Goal: Task Accomplishment & Management: Manage account settings

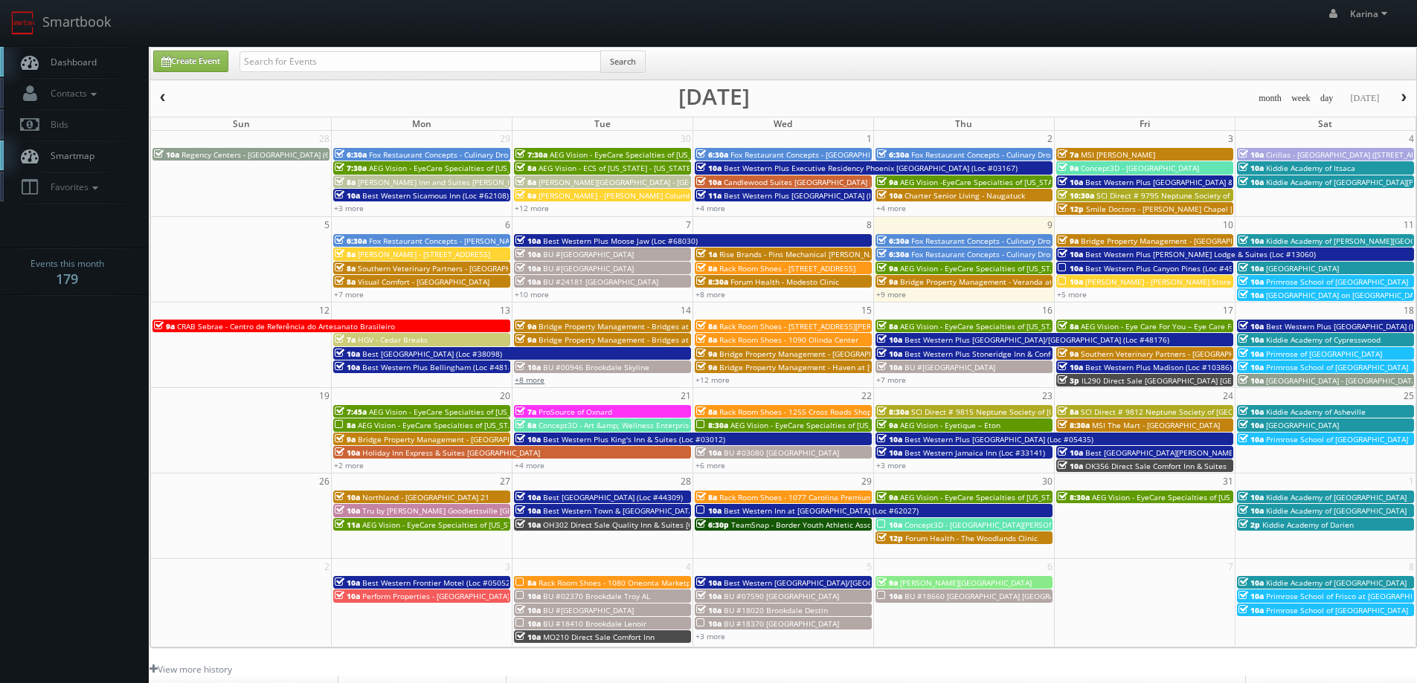
click at [535, 379] on link "+8 more" at bounding box center [530, 380] width 30 height 10
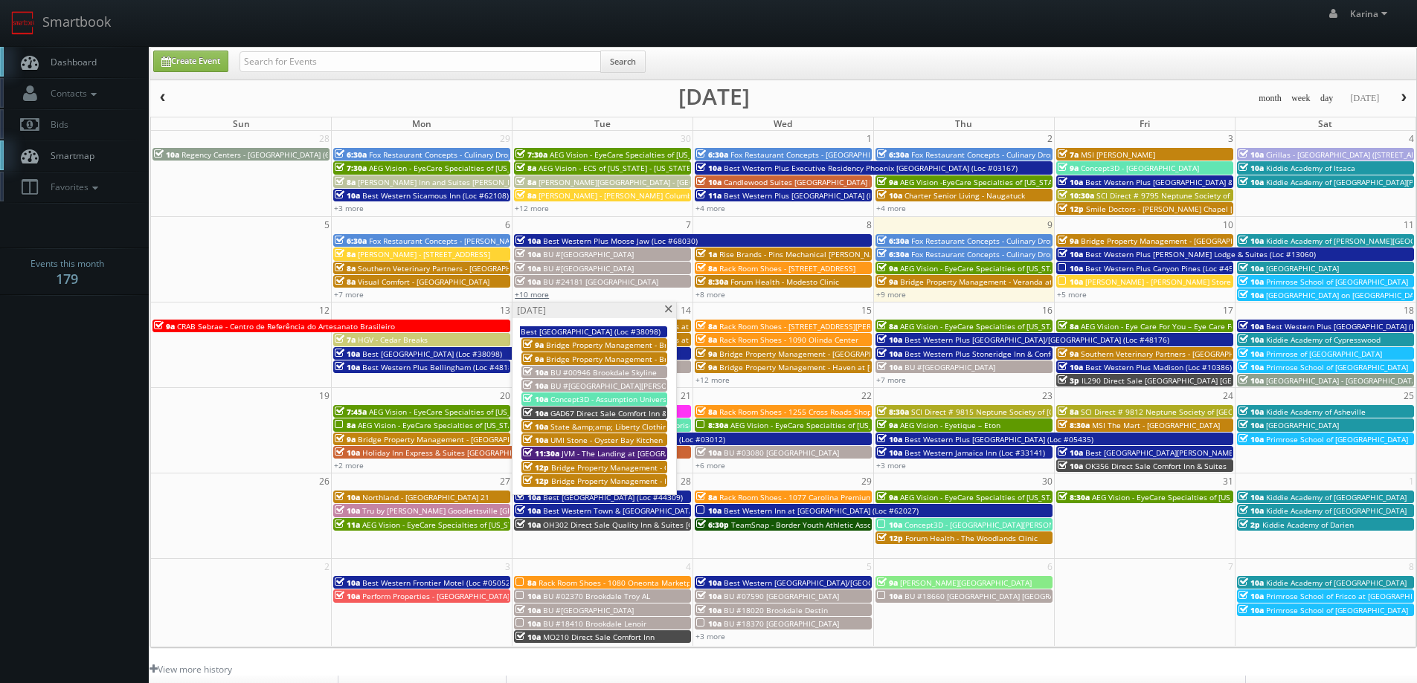
click at [539, 295] on link "+10 more" at bounding box center [532, 294] width 34 height 10
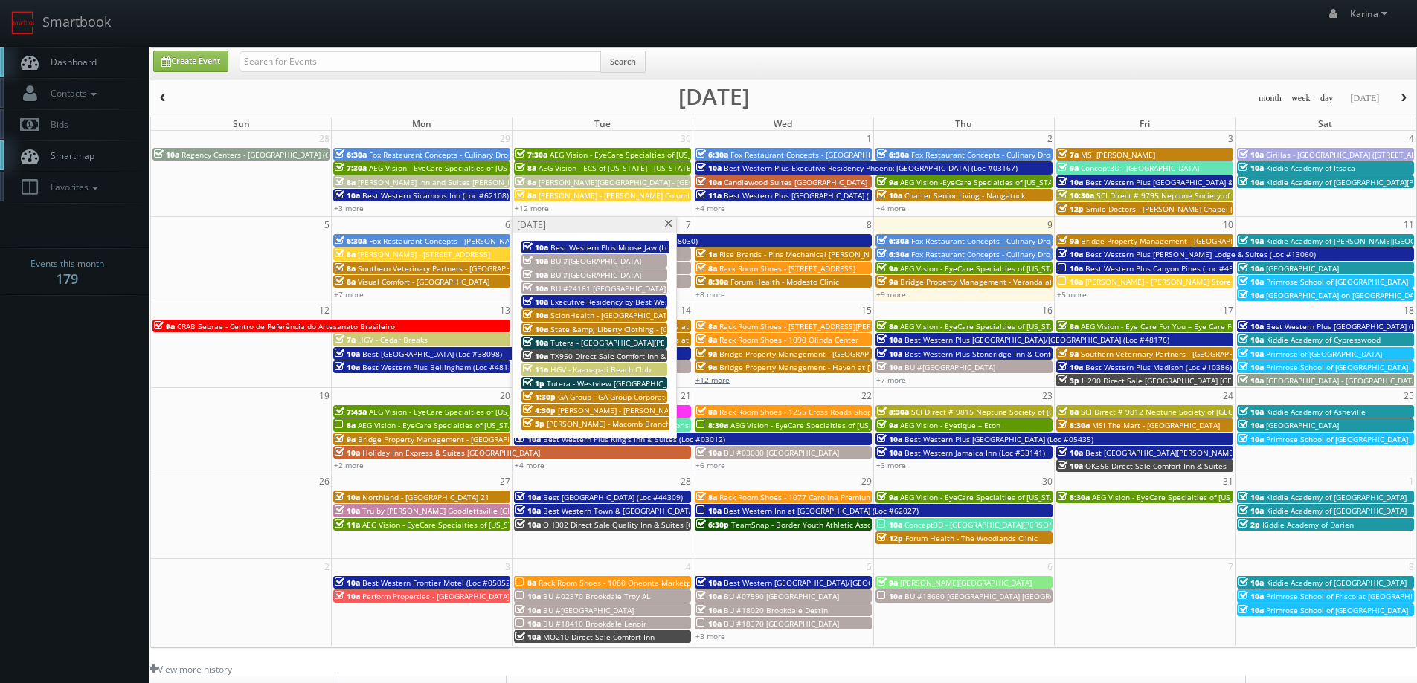
click at [717, 378] on link "+12 more" at bounding box center [712, 380] width 34 height 10
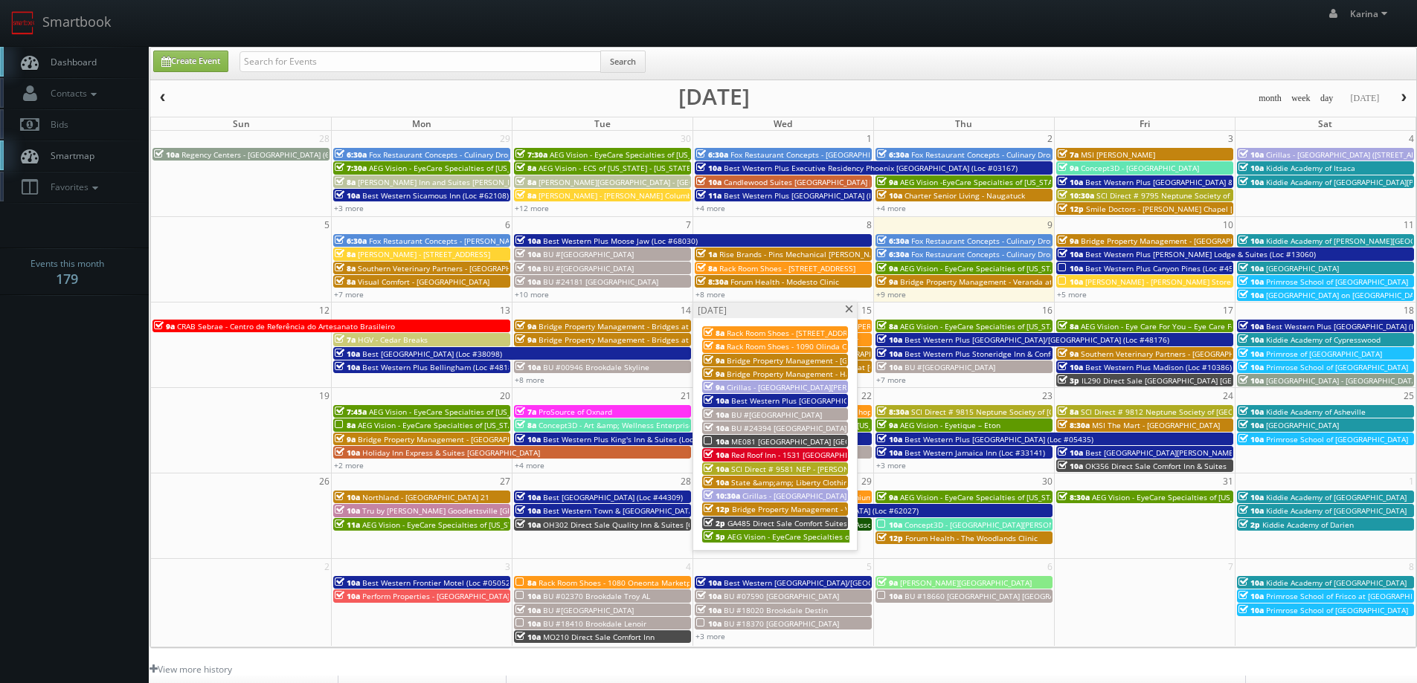
click at [779, 454] on span "Red Roof Inn - 1531 [GEOGRAPHIC_DATA] [GEOGRAPHIC_DATA]" at bounding box center [840, 455] width 219 height 10
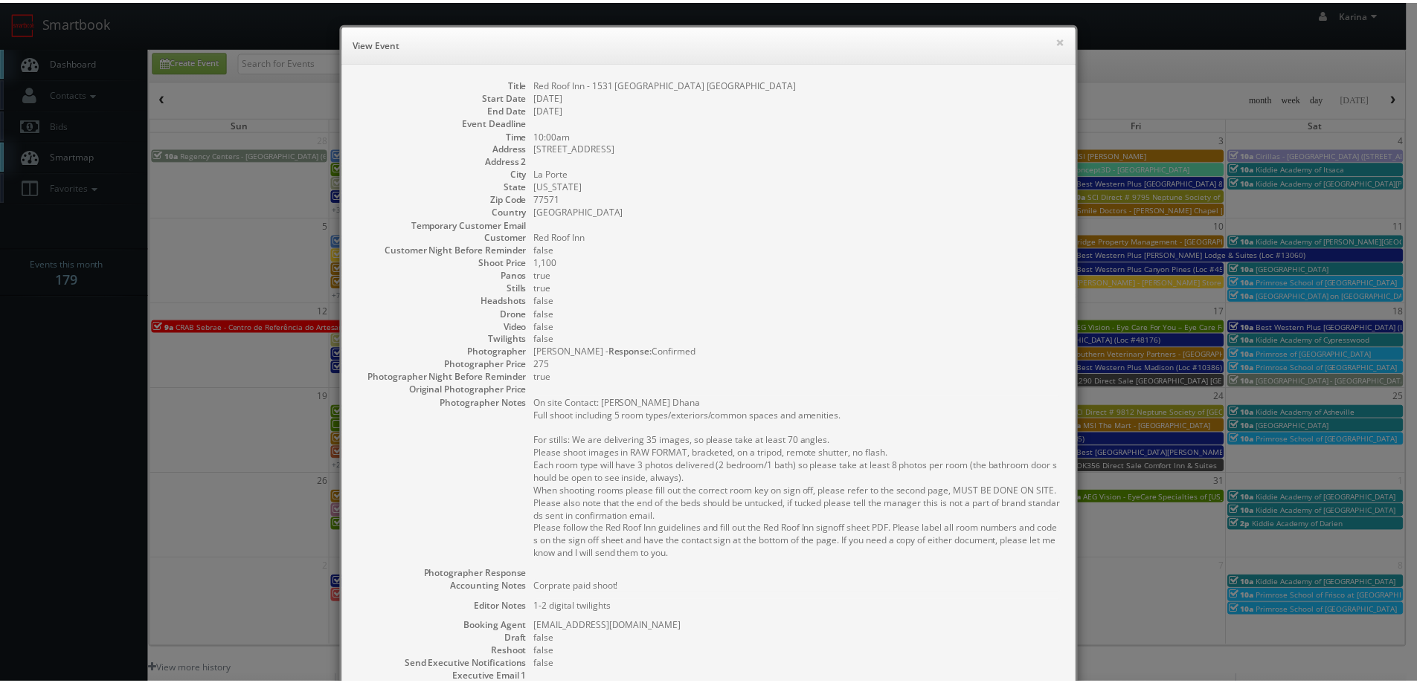
scroll to position [209, 0]
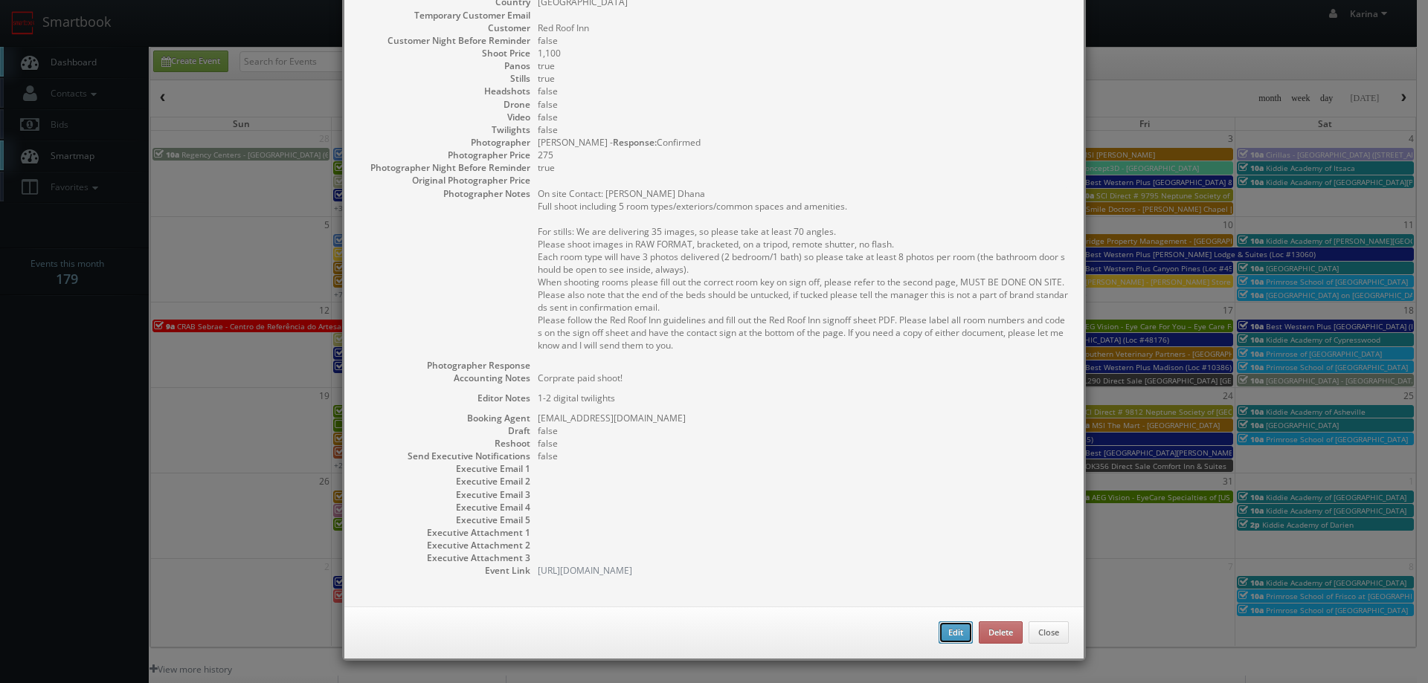
click at [954, 632] on button "Edit" at bounding box center [955, 633] width 34 height 22
type input "Red Roof Inn - 1531 Red Roof Inn La Porte"
type input "702 Highway 146 S"
type input "La Porte"
type input "77571"
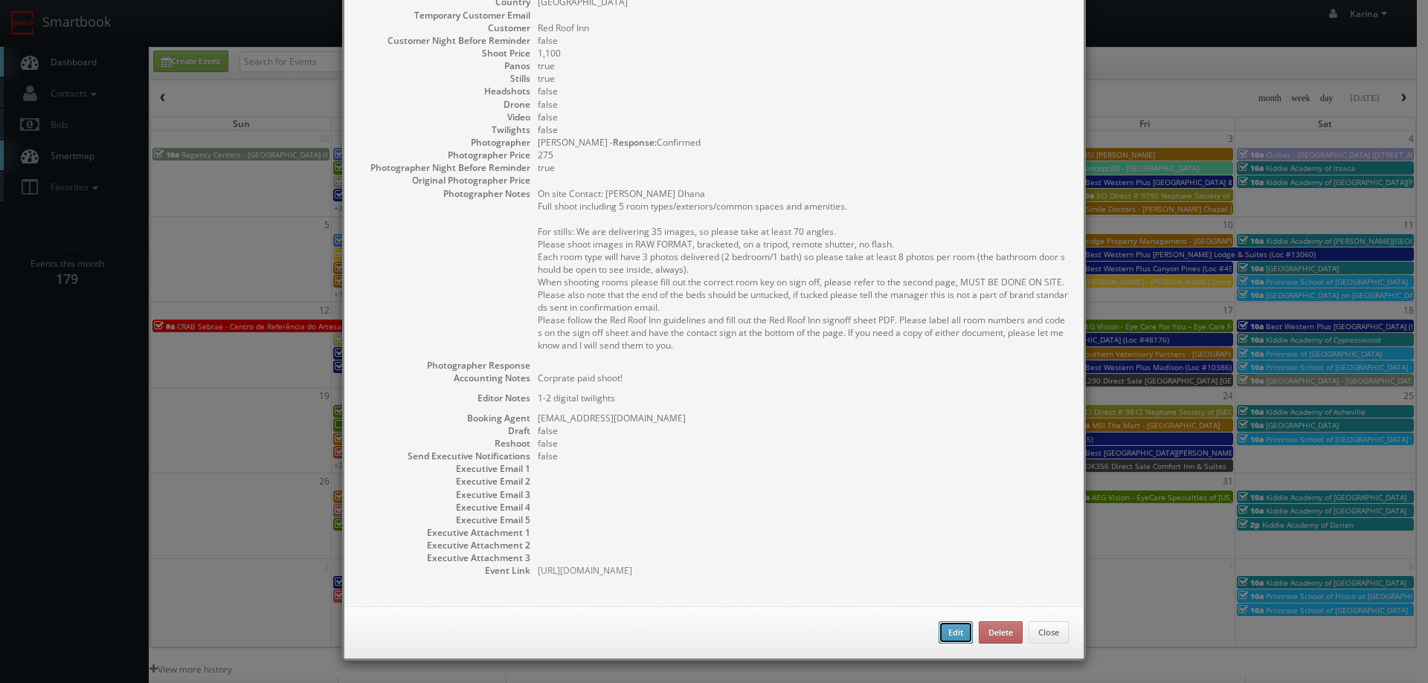
type input "1,100"
checkbox input "true"
type textarea "Corprate paid shoot!"
type textarea "1-2 digital twilights"
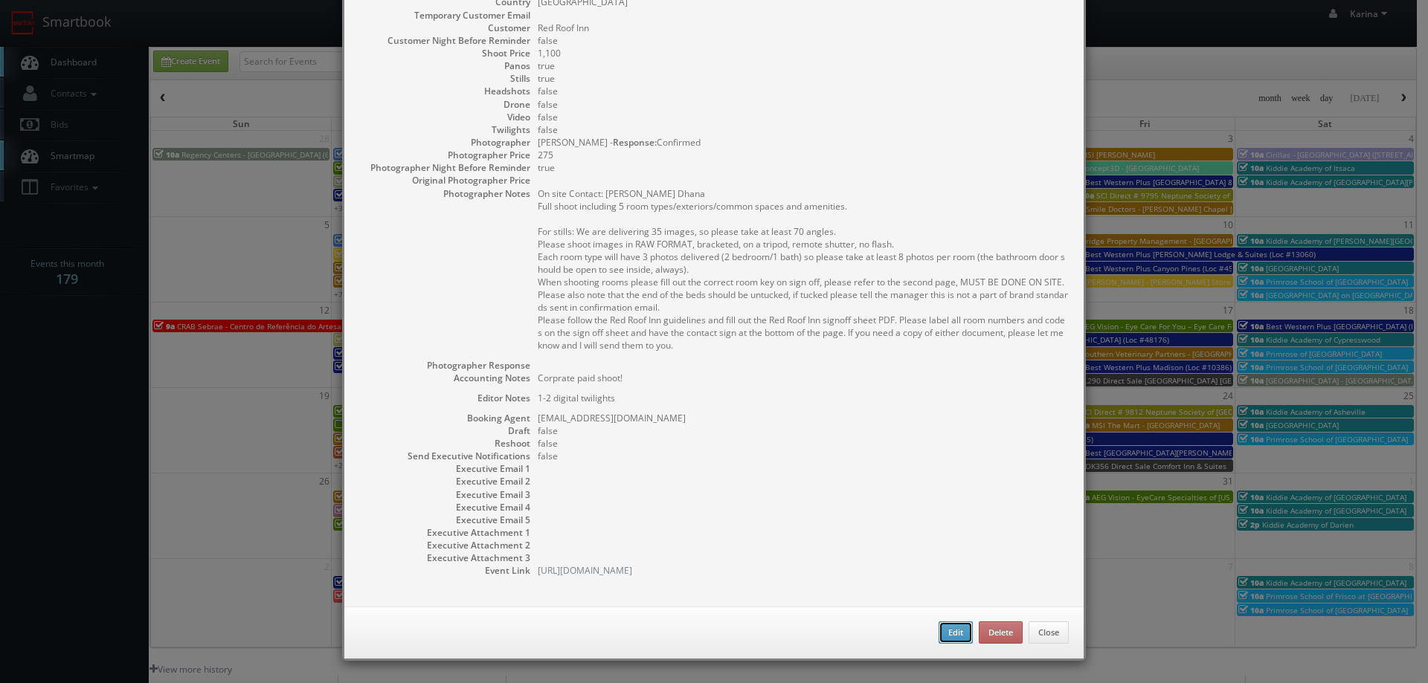
type input "10/15/2025"
type input "10:00am"
checkbox input "true"
type textarea "On site Contact: Priti Dhana Full shoot including 5 room types/exteriors/common…"
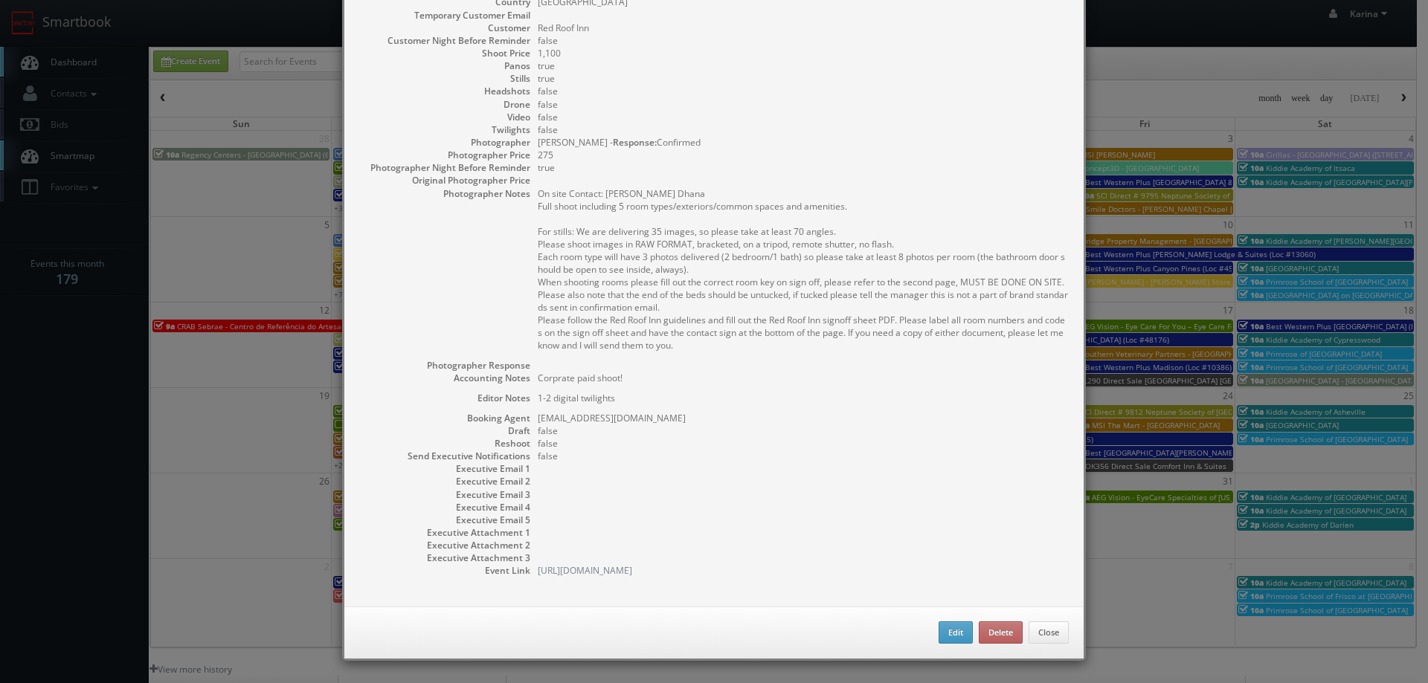
type input "1,100"
type input "275"
select select "[US_STATE]"
select select "fake1738@mg.cs3calendar.com"
select select "1photosbyeddie@gmail.com"
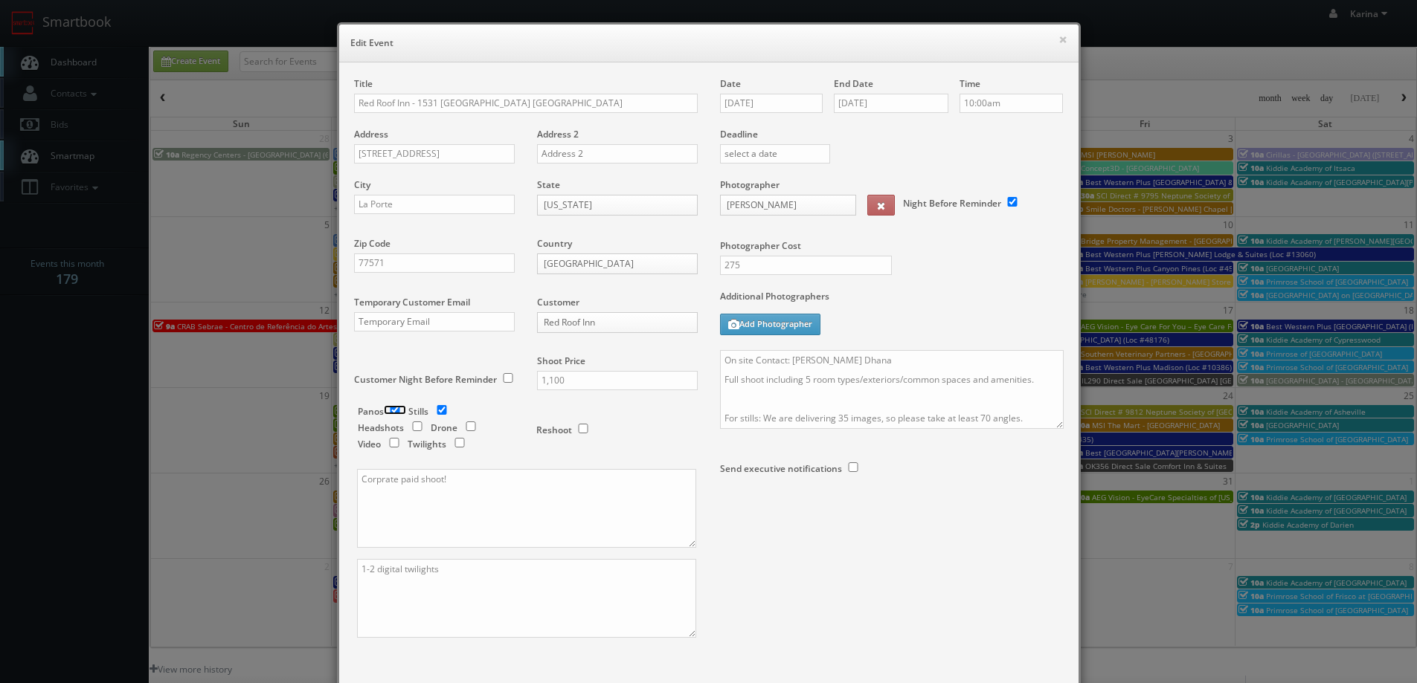
click at [387, 411] on input "checkbox" at bounding box center [395, 410] width 22 height 10
checkbox input "false"
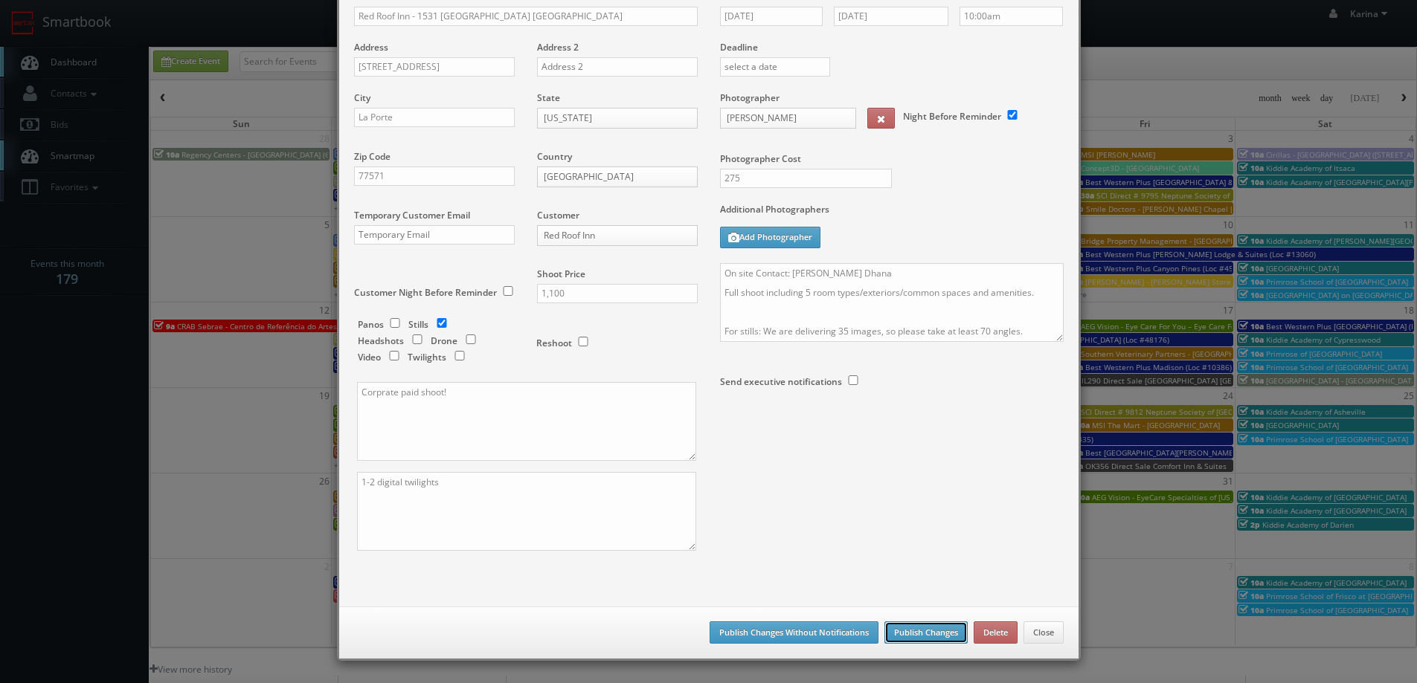
click at [920, 630] on button "Publish Changes" at bounding box center [925, 633] width 83 height 22
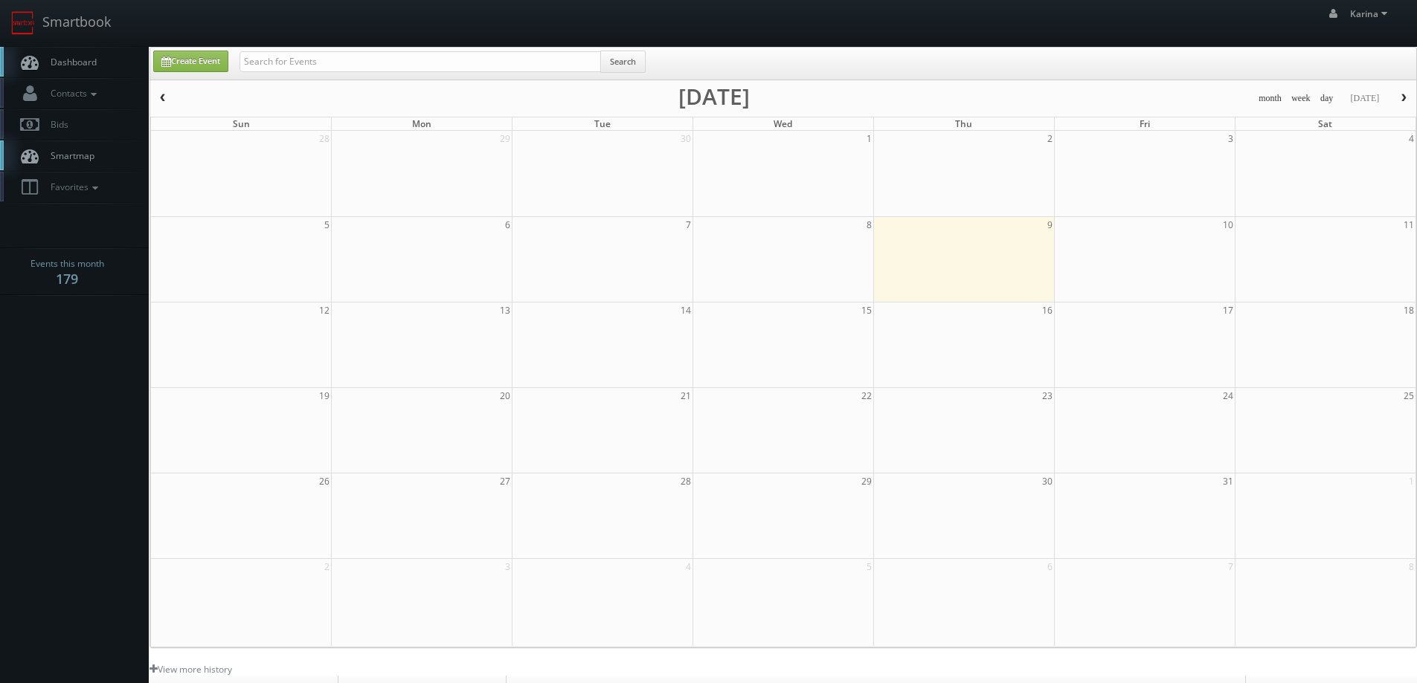
click at [57, 63] on span "Dashboard" at bounding box center [70, 62] width 54 height 13
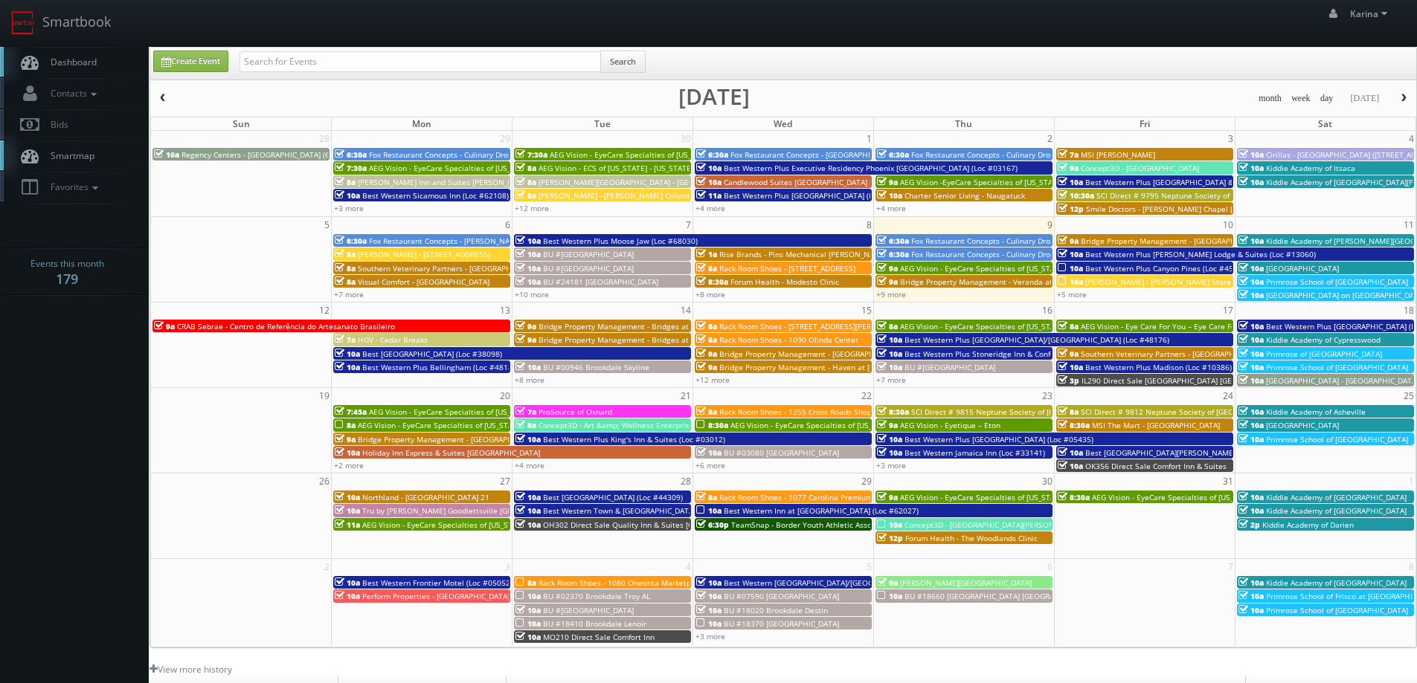
click at [97, 69] on link "Dashboard" at bounding box center [74, 62] width 149 height 30
click at [390, 65] on input "text" at bounding box center [419, 61] width 361 height 21
type input "cary"
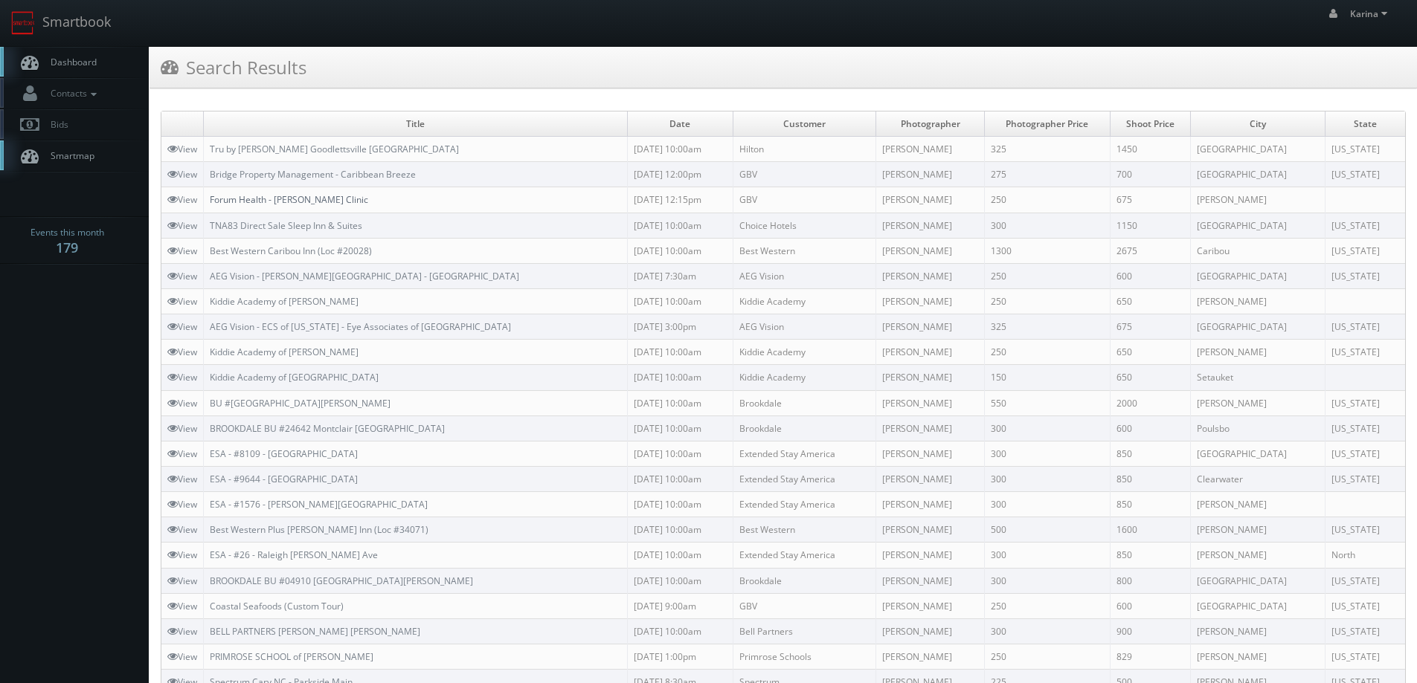
click at [305, 204] on link "Forum Health - [PERSON_NAME] Clinic" at bounding box center [289, 199] width 158 height 13
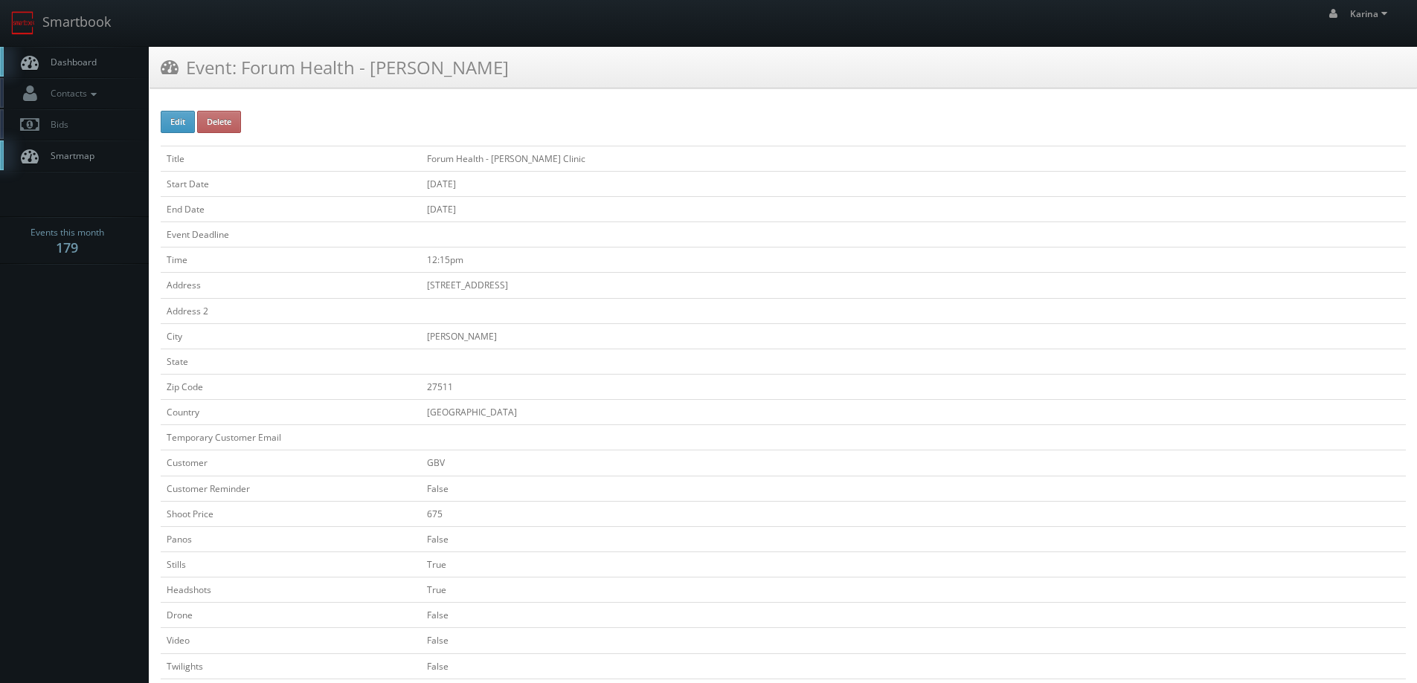
click at [80, 62] on span "Dashboard" at bounding box center [70, 62] width 54 height 13
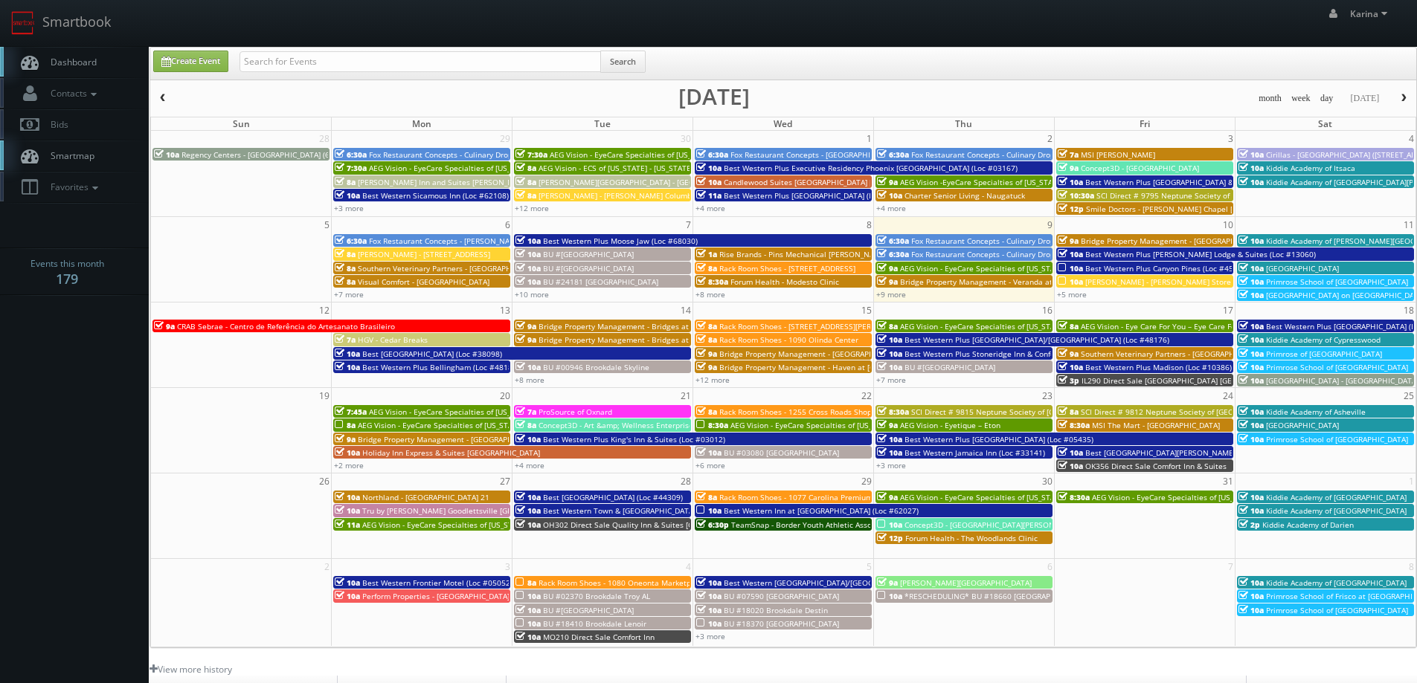
click at [84, 57] on span "Dashboard" at bounding box center [70, 62] width 54 height 13
click at [166, 100] on span "button" at bounding box center [163, 98] width 10 height 9
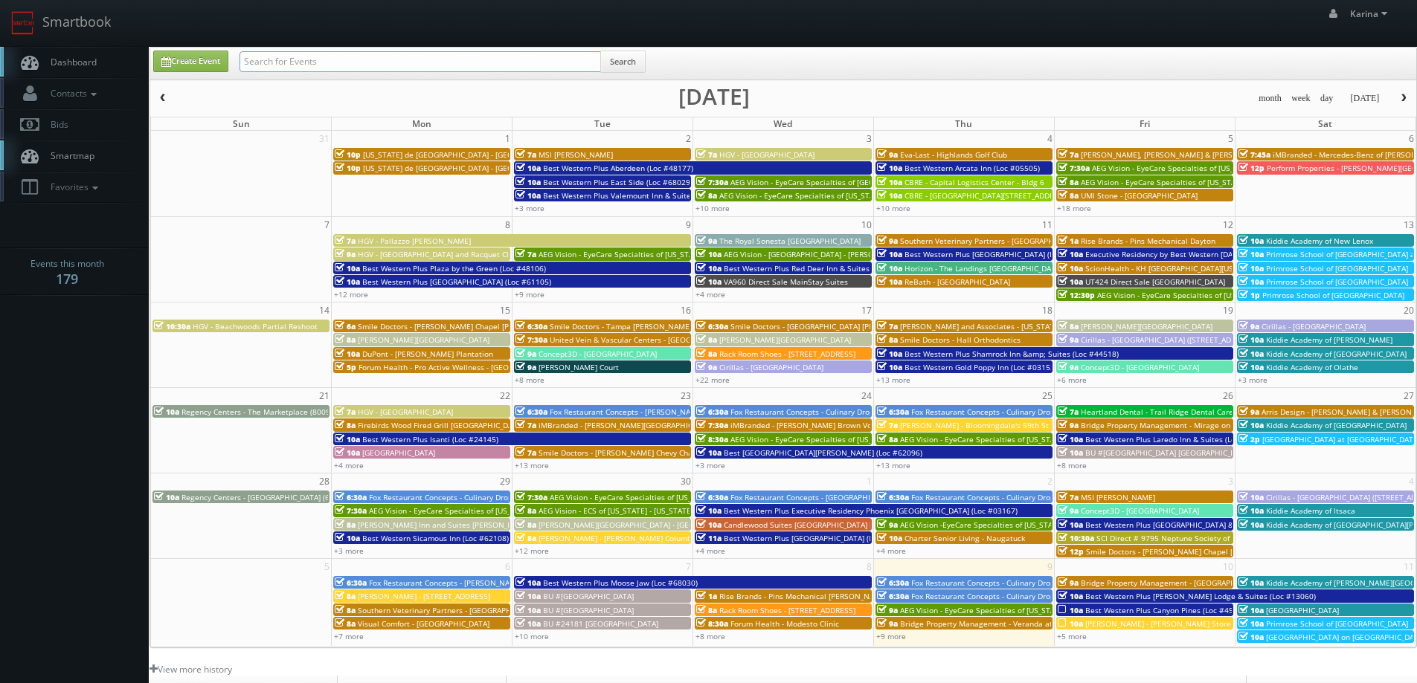
click at [343, 61] on input "text" at bounding box center [419, 61] width 361 height 21
type input "forum health"
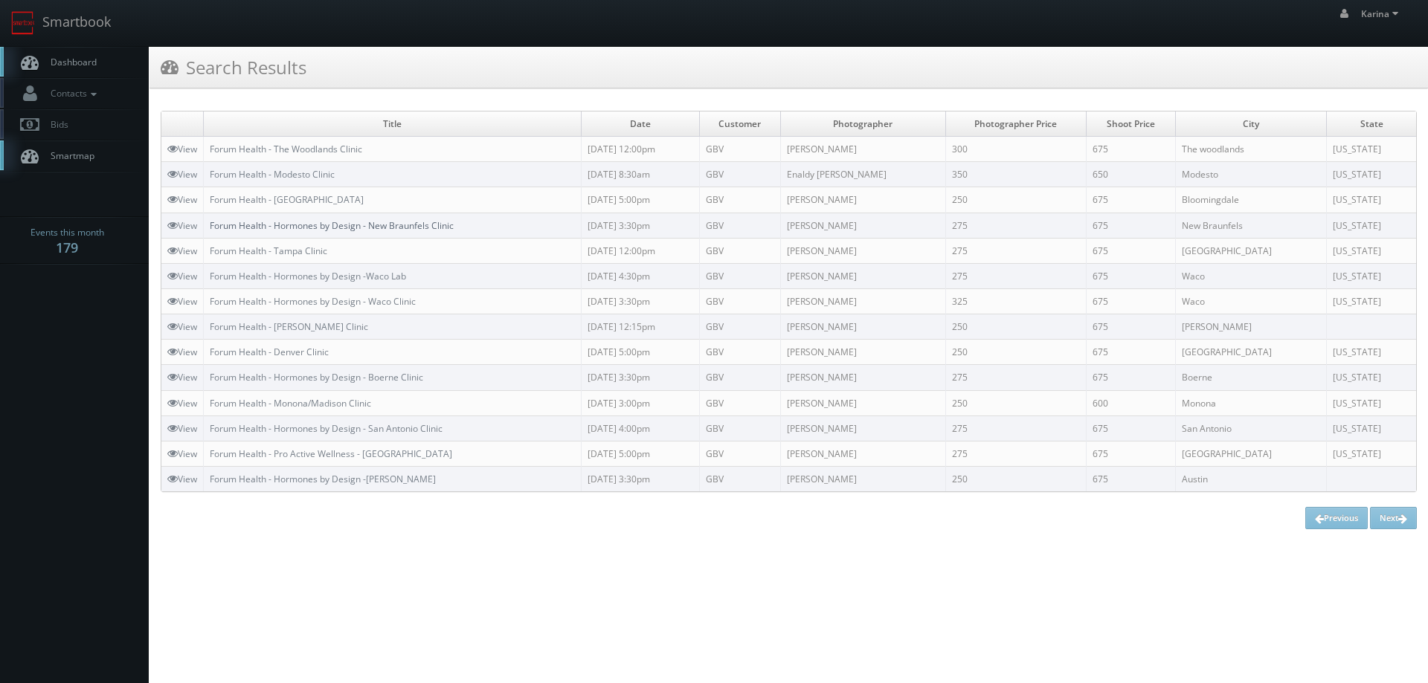
click at [398, 228] on link "Forum Health - Hormones by Design - New Braunfels Clinic" at bounding box center [332, 225] width 244 height 13
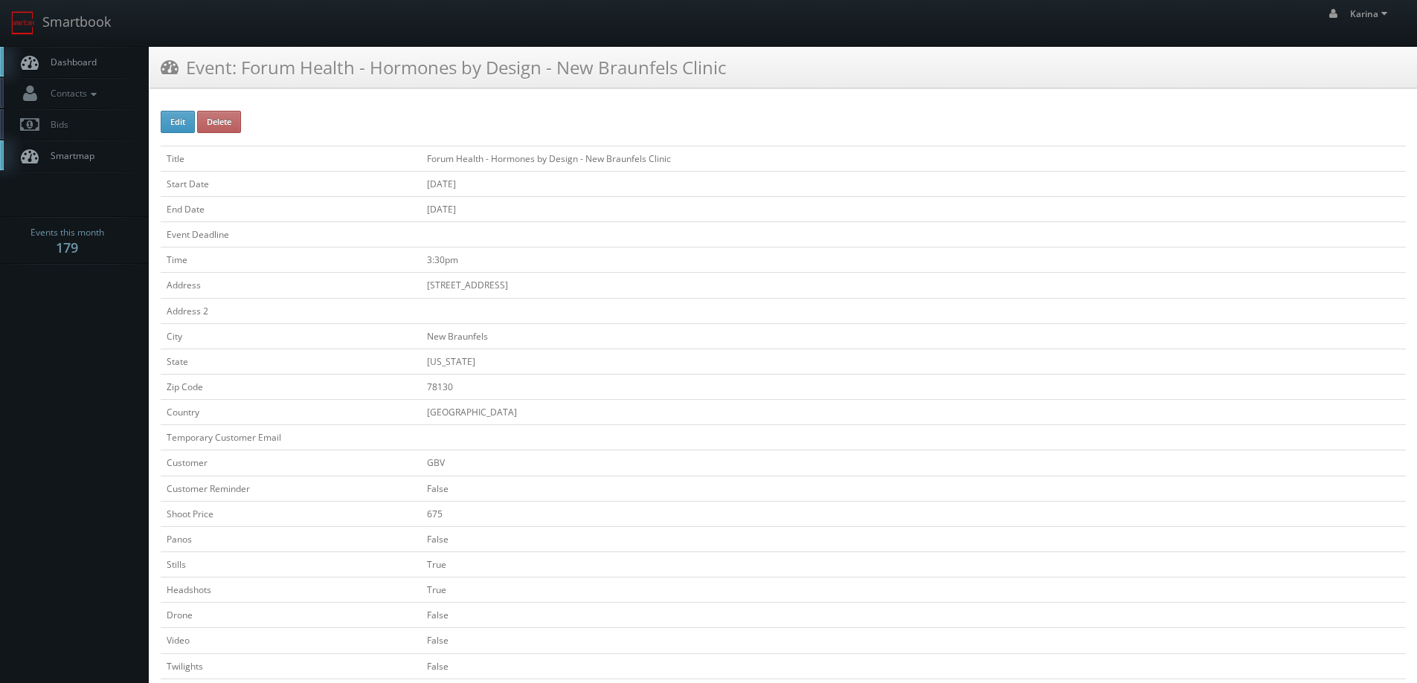
scroll to position [372, 0]
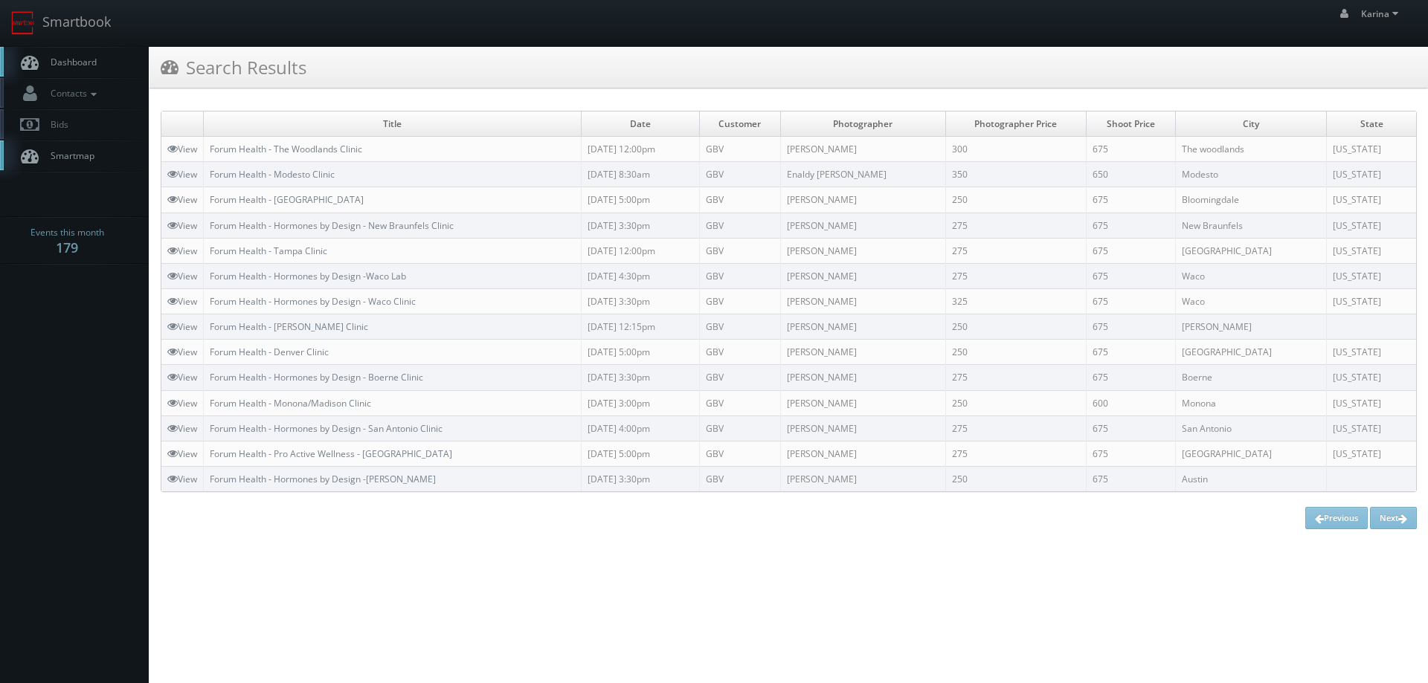
click at [96, 60] on span "Dashboard" at bounding box center [70, 62] width 54 height 13
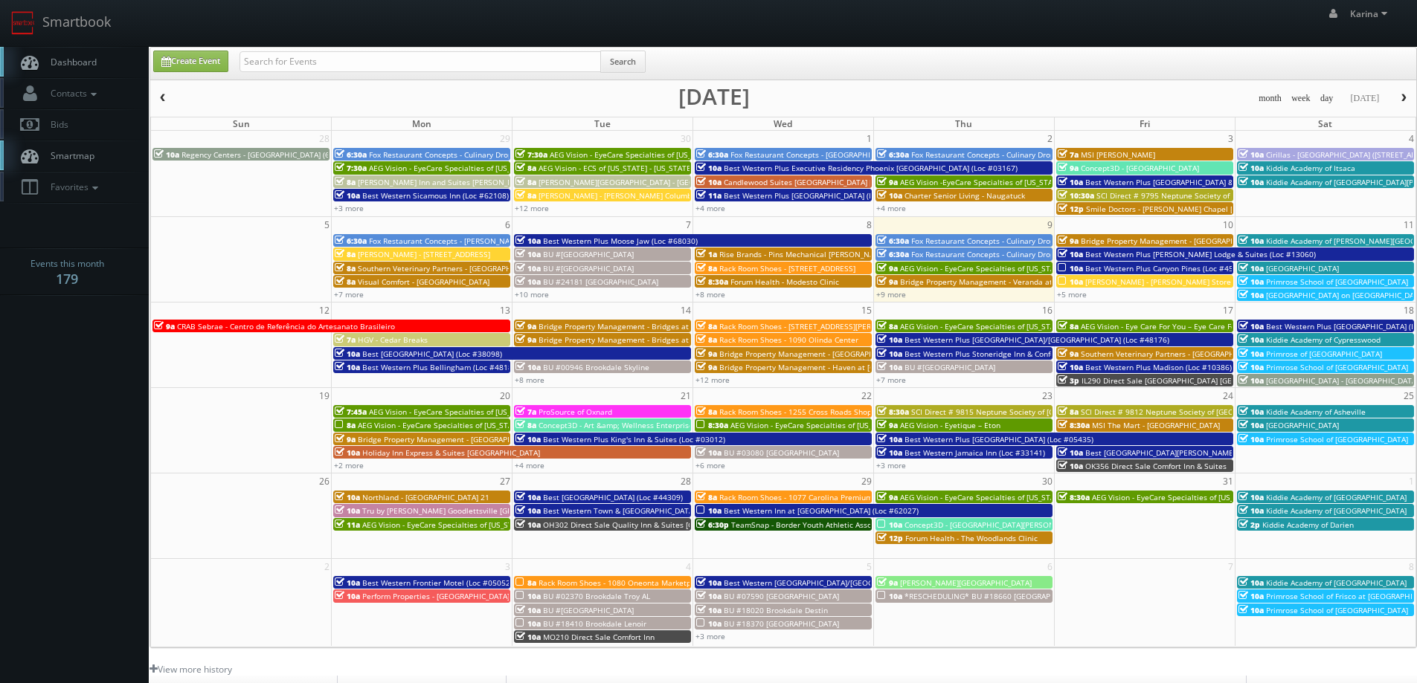
click at [76, 63] on span "Dashboard" at bounding box center [70, 62] width 54 height 13
click at [77, 378] on body "Smartbook Toggle Side Navigation Toggle Top Navigation [PERSON_NAME] [PERSON_NA…" at bounding box center [708, 477] width 1417 height 954
click at [279, 57] on input "text" at bounding box center [419, 61] width 361 height 21
type input "[PERSON_NAME]"
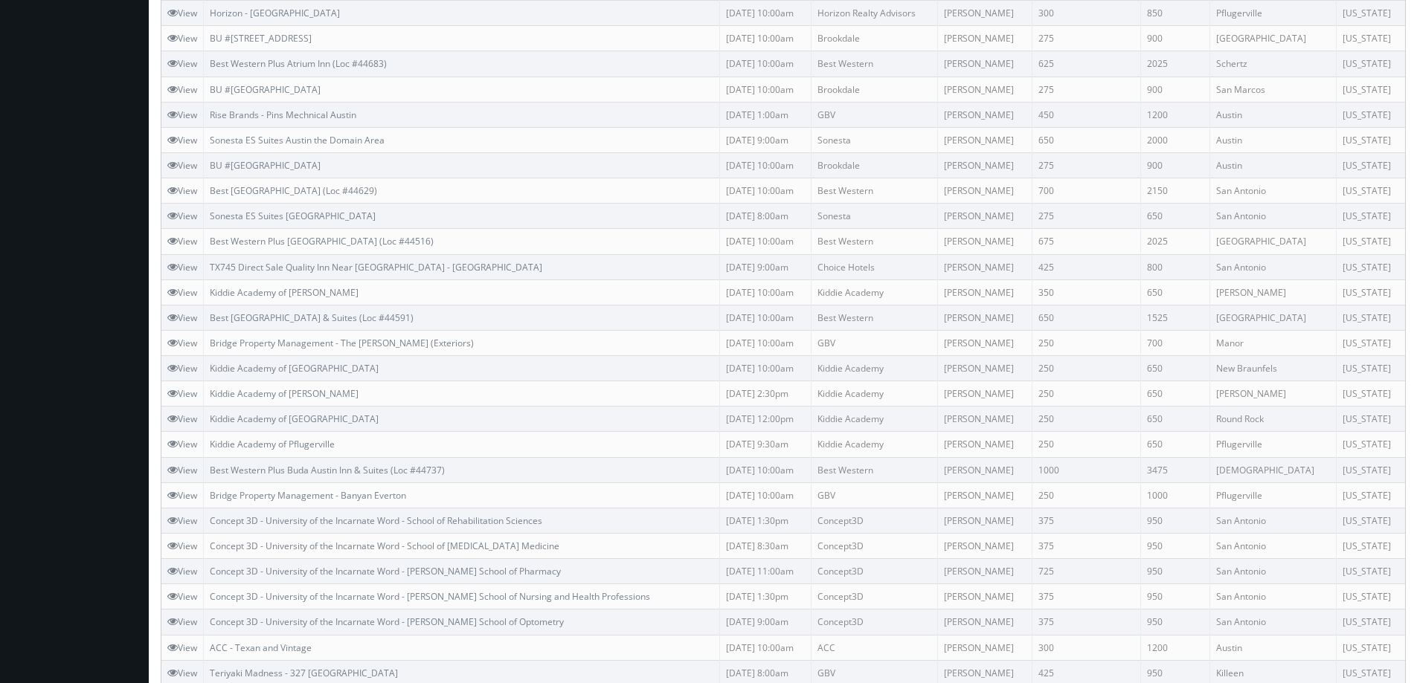
scroll to position [771, 0]
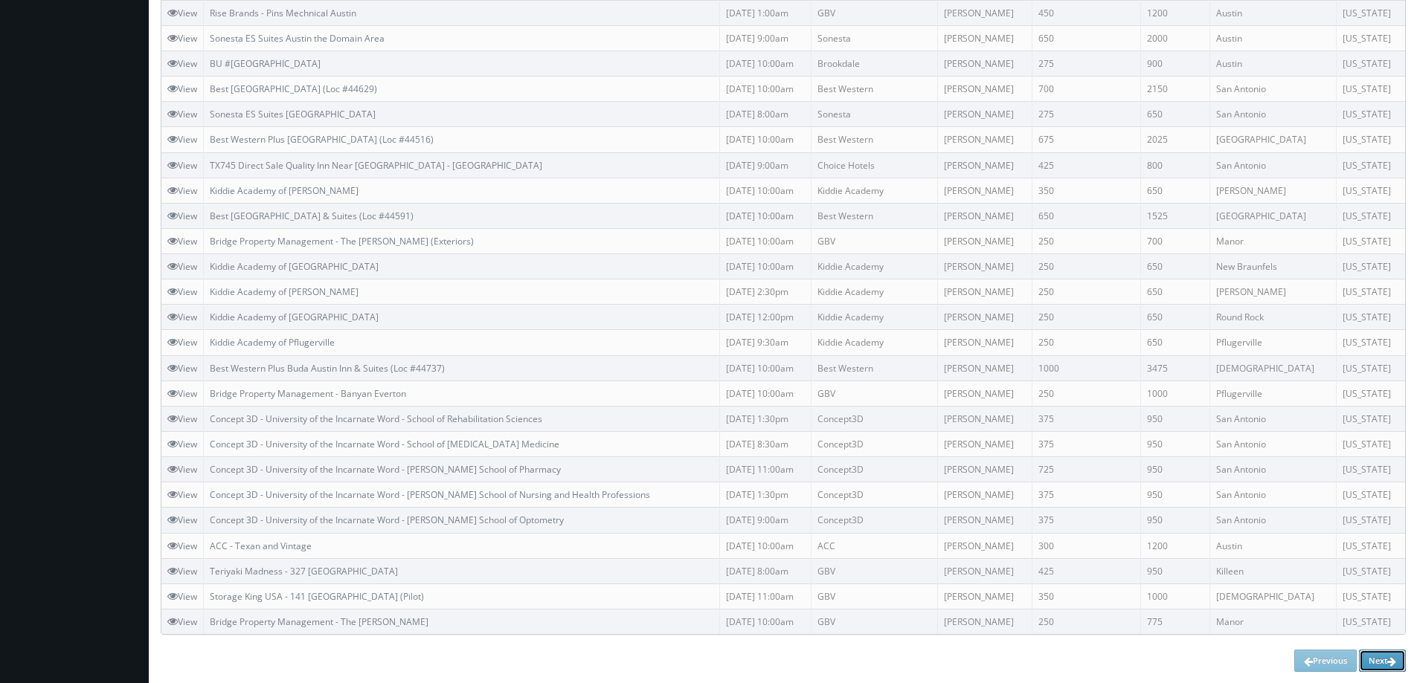
click at [1379, 657] on link "Next" at bounding box center [1382, 661] width 47 height 22
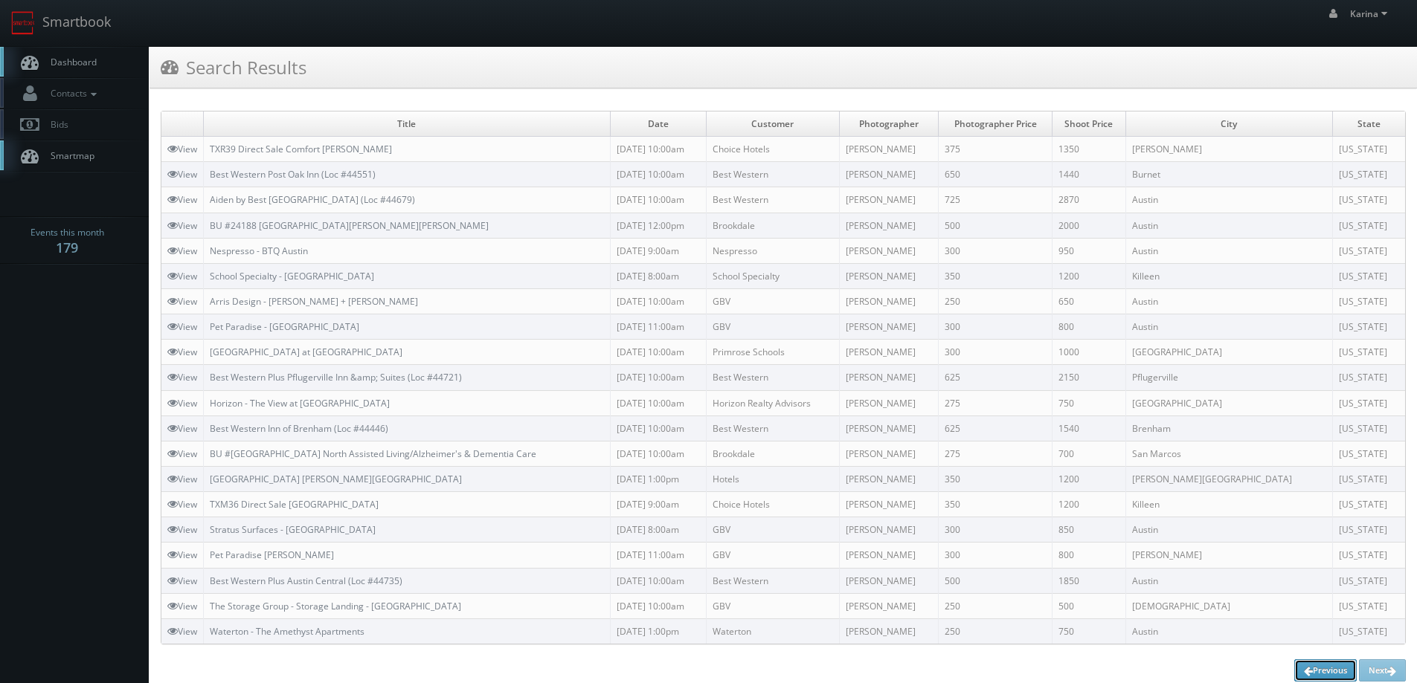
click at [1327, 663] on link "Previous" at bounding box center [1325, 671] width 62 height 22
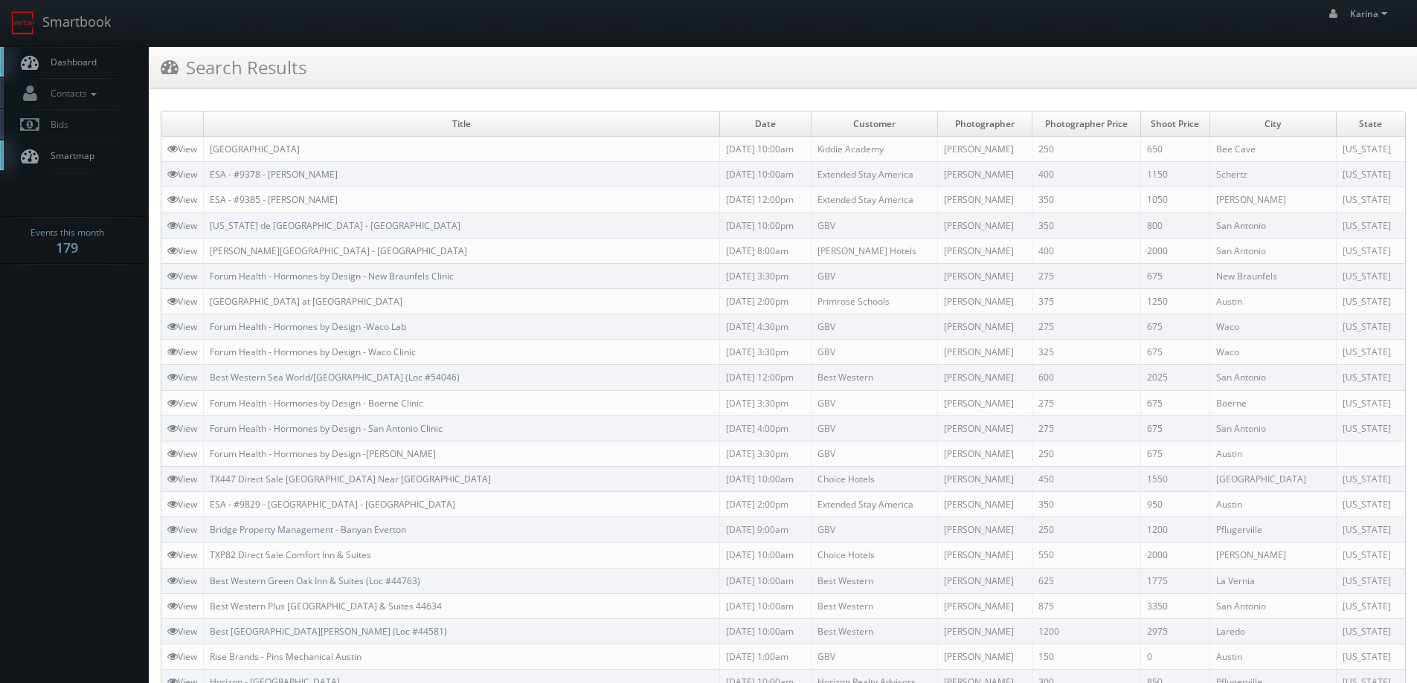
click at [73, 61] on span "Dashboard" at bounding box center [70, 62] width 54 height 13
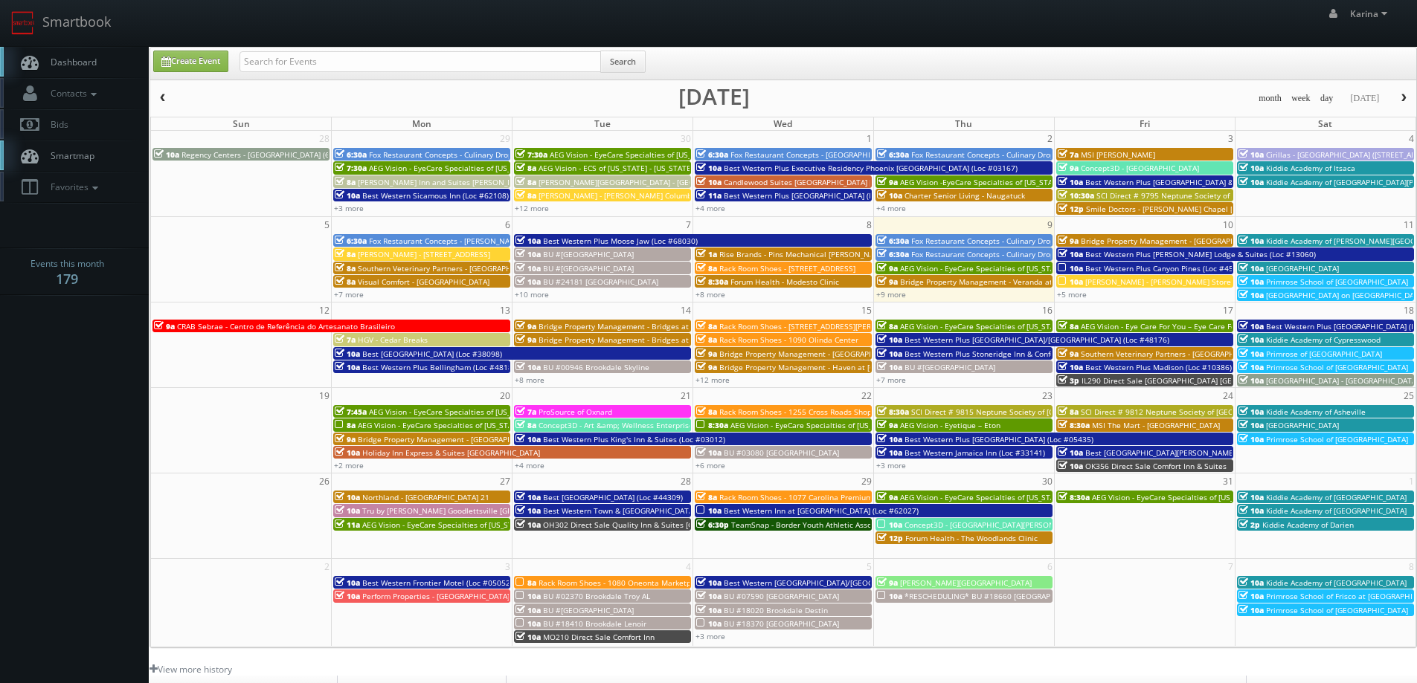
click at [93, 57] on span "Dashboard" at bounding box center [70, 62] width 54 height 13
click at [81, 54] on link "Dashboard" at bounding box center [74, 62] width 149 height 30
click at [71, 54] on link "Dashboard" at bounding box center [74, 62] width 149 height 30
click at [76, 57] on span "Dashboard" at bounding box center [70, 62] width 54 height 13
click at [77, 57] on span "Dashboard" at bounding box center [70, 62] width 54 height 13
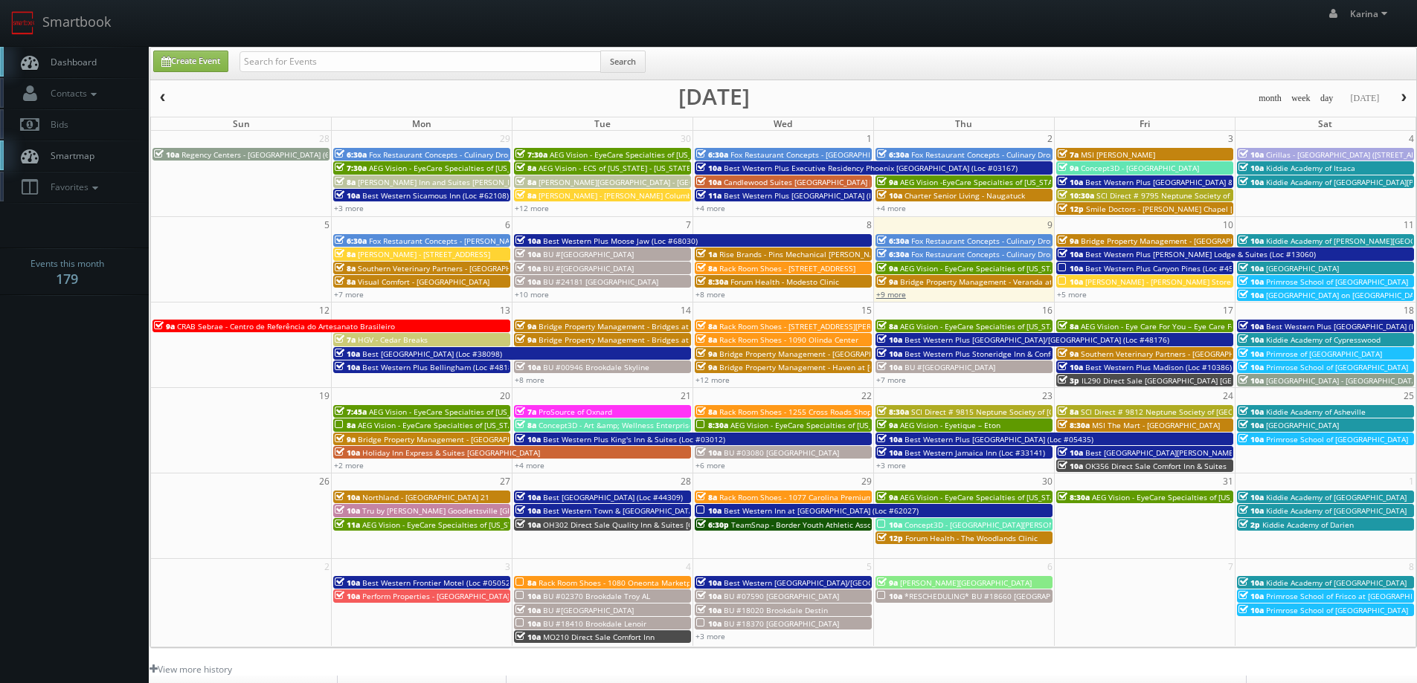
click at [895, 297] on link "+9 more" at bounding box center [891, 294] width 30 height 10
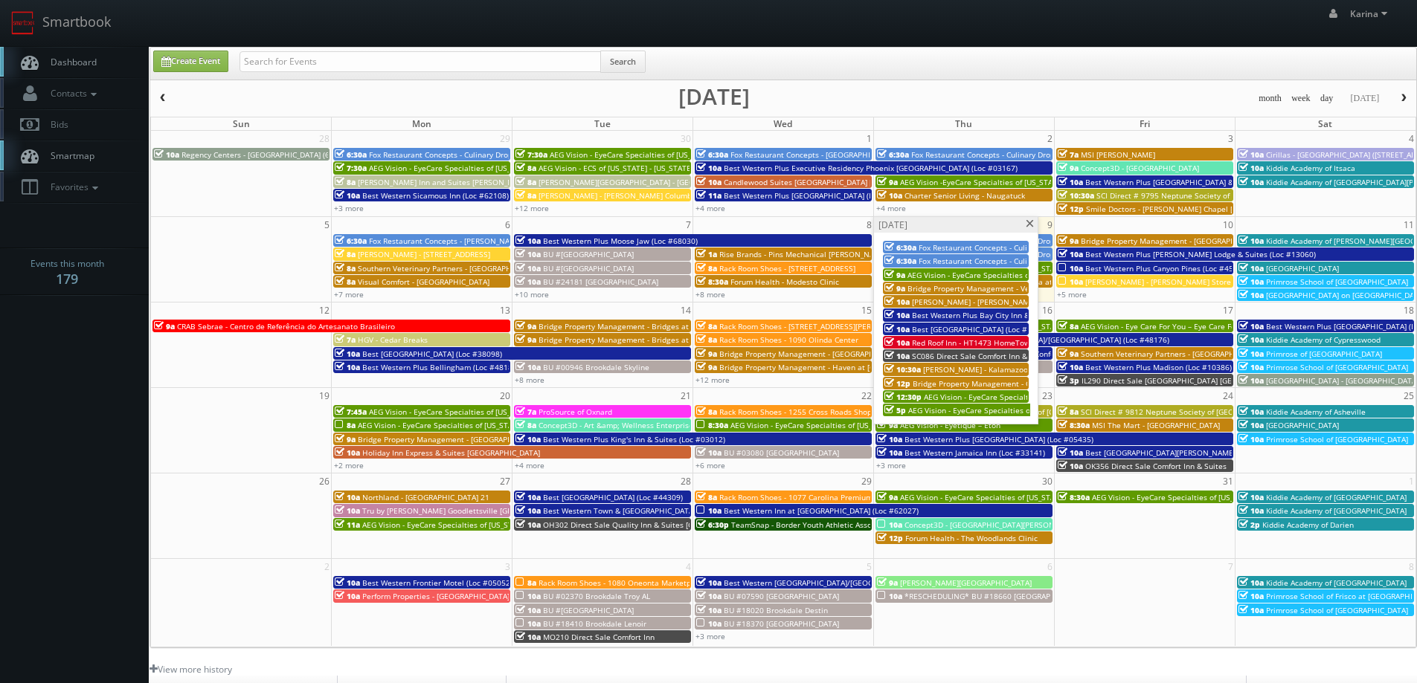
click at [1028, 225] on span at bounding box center [1030, 224] width 10 height 8
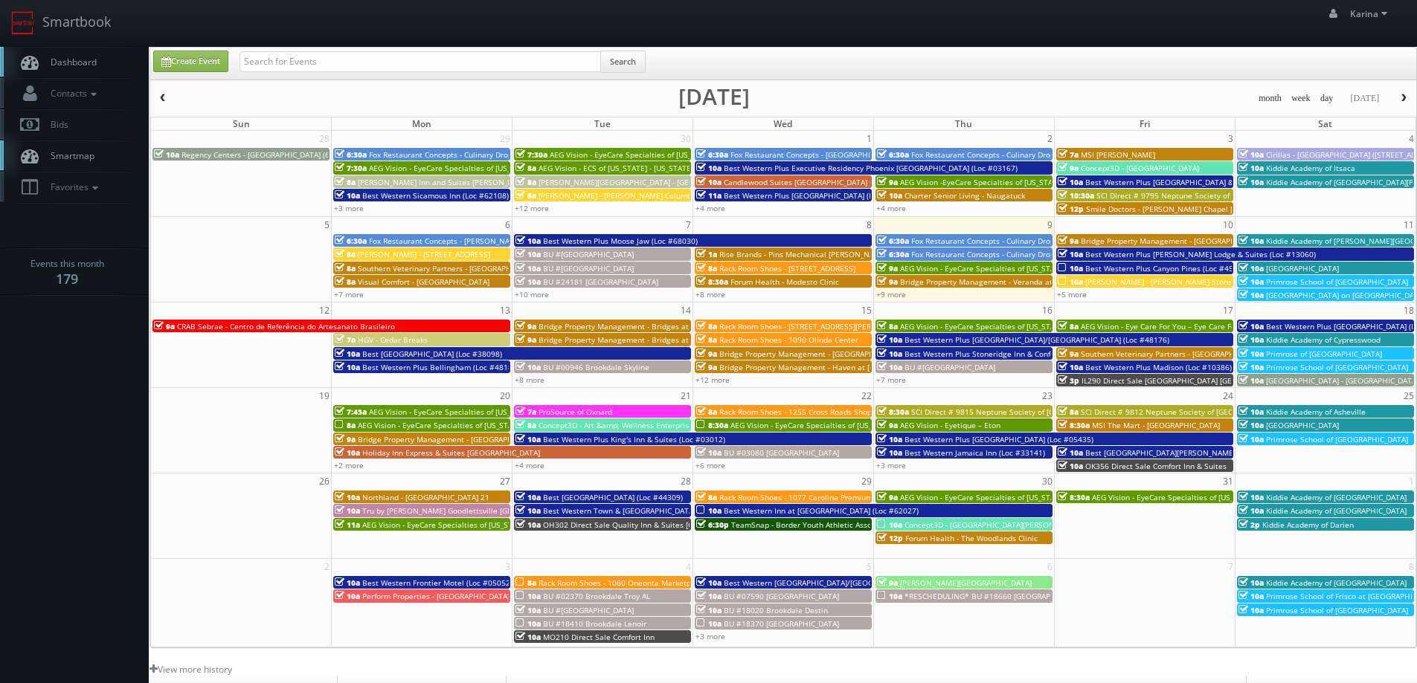
click at [1080, 283] on span "10a" at bounding box center [1069, 282] width 25 height 10
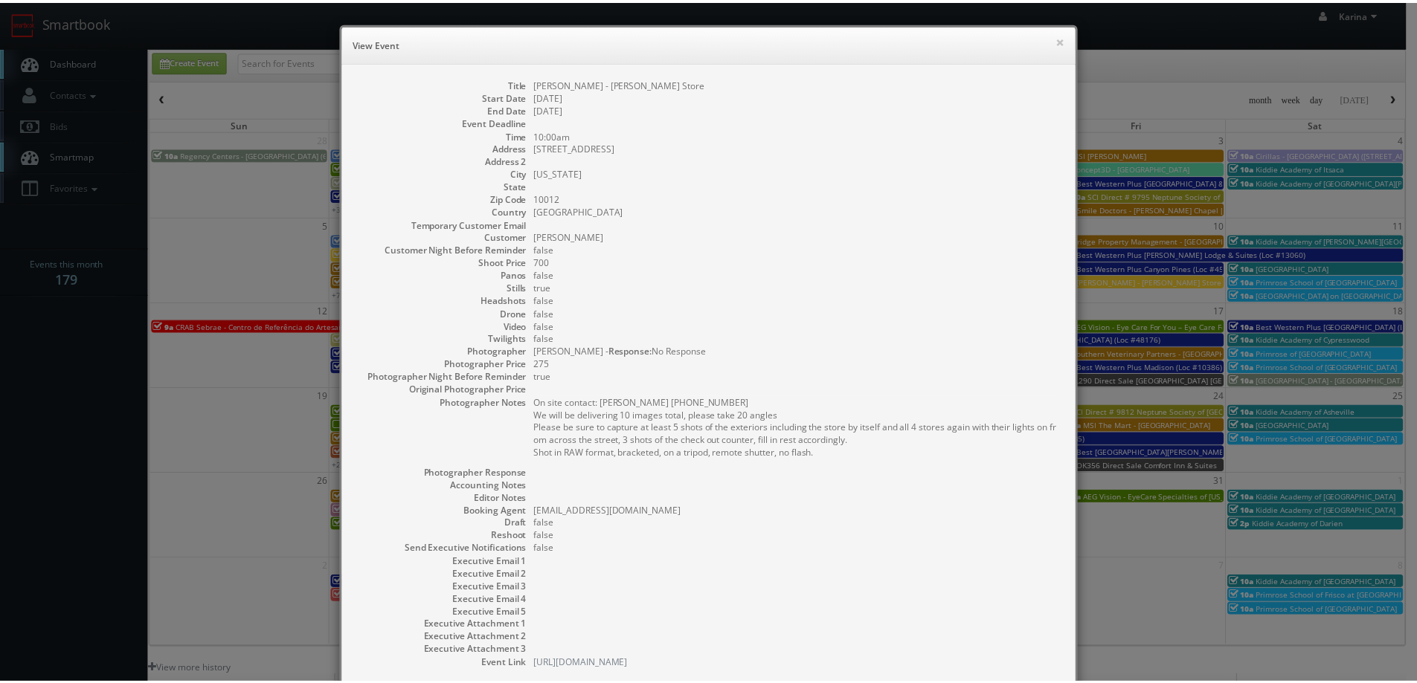
scroll to position [93, 0]
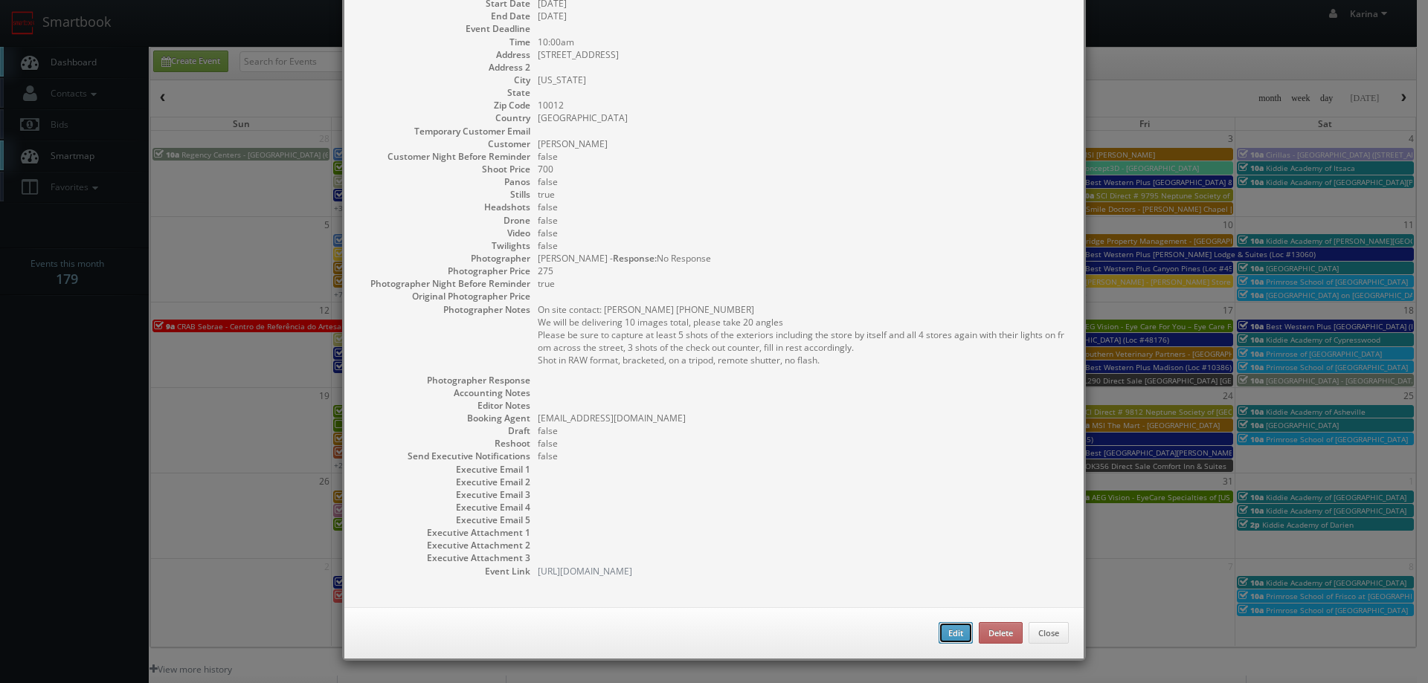
click at [948, 639] on button "Edit" at bounding box center [955, 633] width 34 height 22
type input "[PERSON_NAME] - [PERSON_NAME] Store"
type input "122 Prince St"
type input "[US_STATE]"
type input "10012"
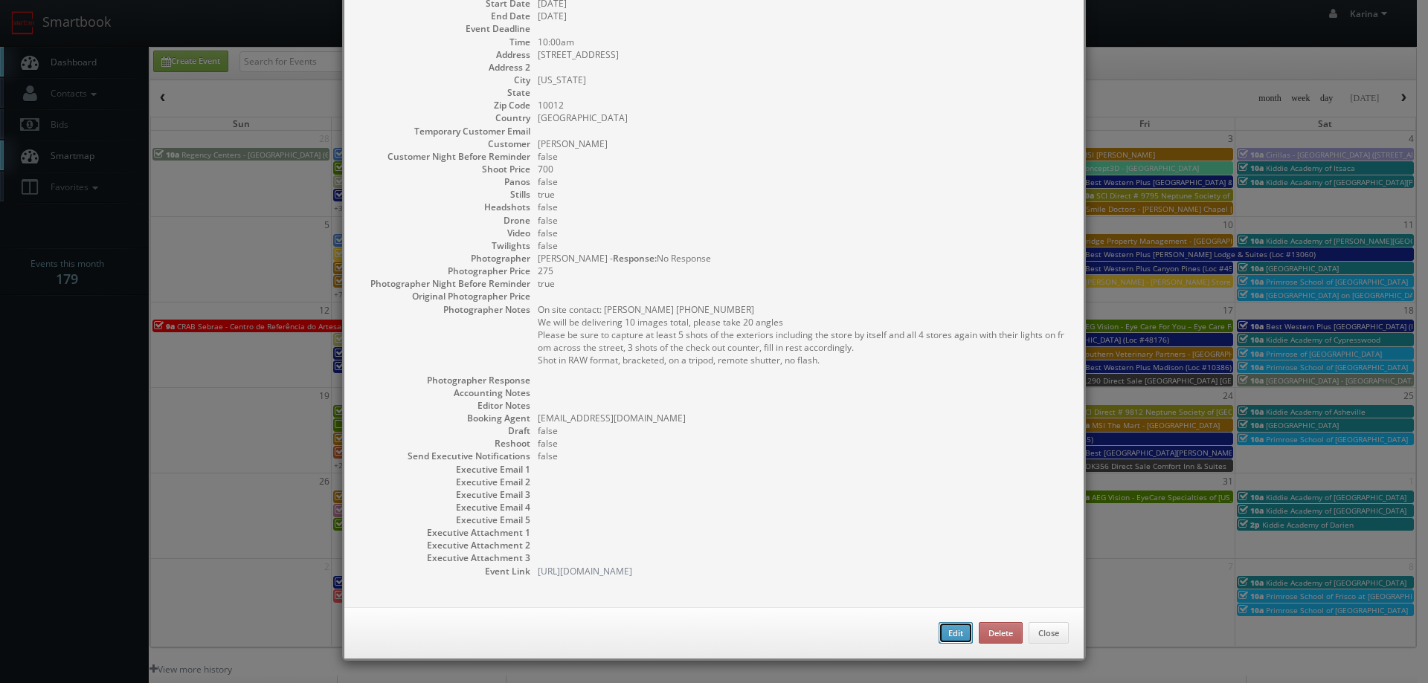
type input "700"
checkbox input "true"
type input "10/10/2025"
type input "10:00am"
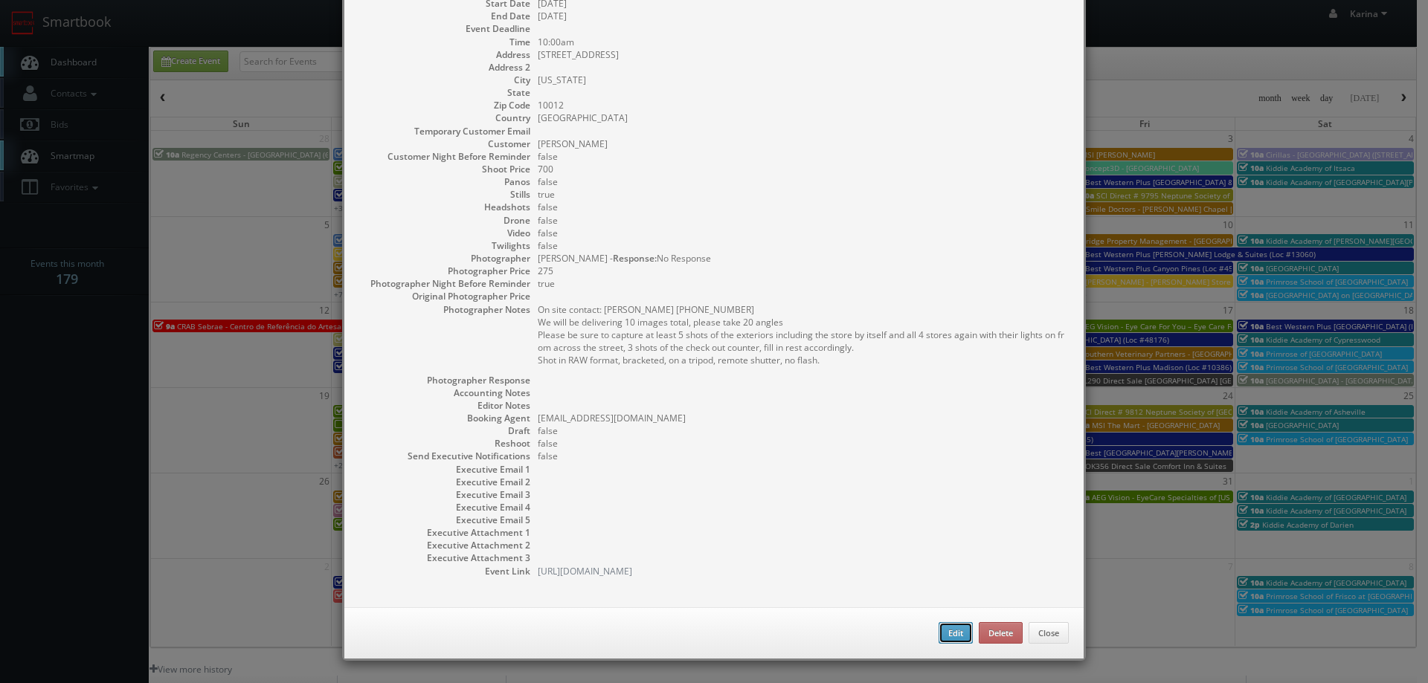
checkbox input "true"
type textarea "On site contact: Christina Farr 917-783-6933 We will be delivering 10 images to…"
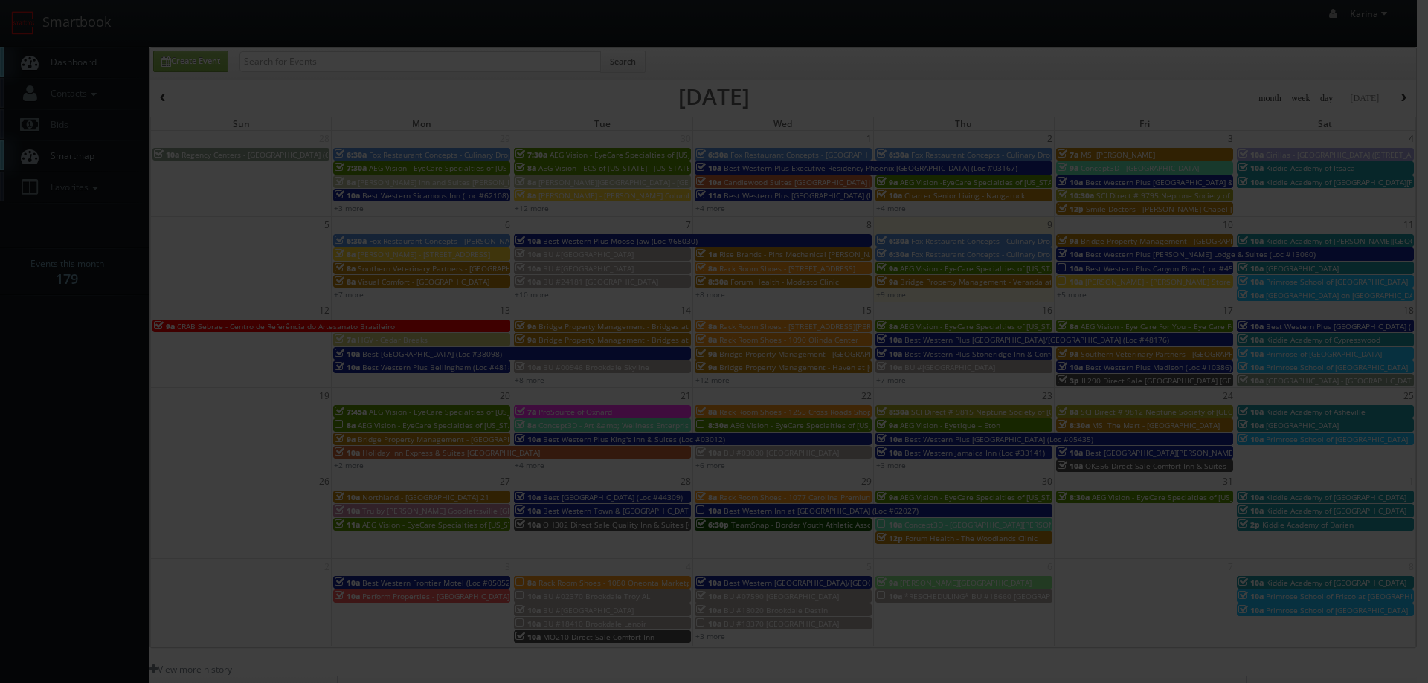
type input "700"
type input "275"
select select "fakeestee@mg.cs3calendar.com"
select select "jbsmoore@gmail.com"
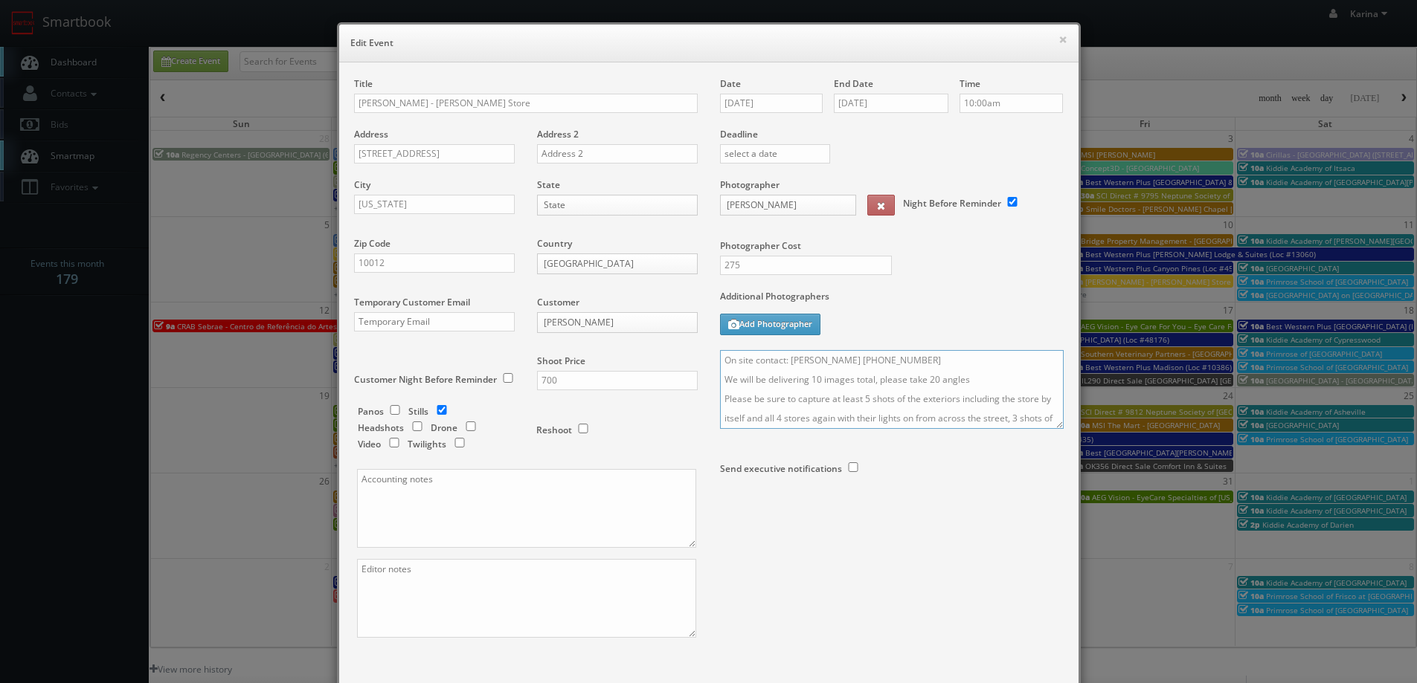
click at [720, 356] on textarea "On site contact: Christina Farr 917-783-6933 We will be delivering 10 images to…" at bounding box center [892, 389] width 344 height 79
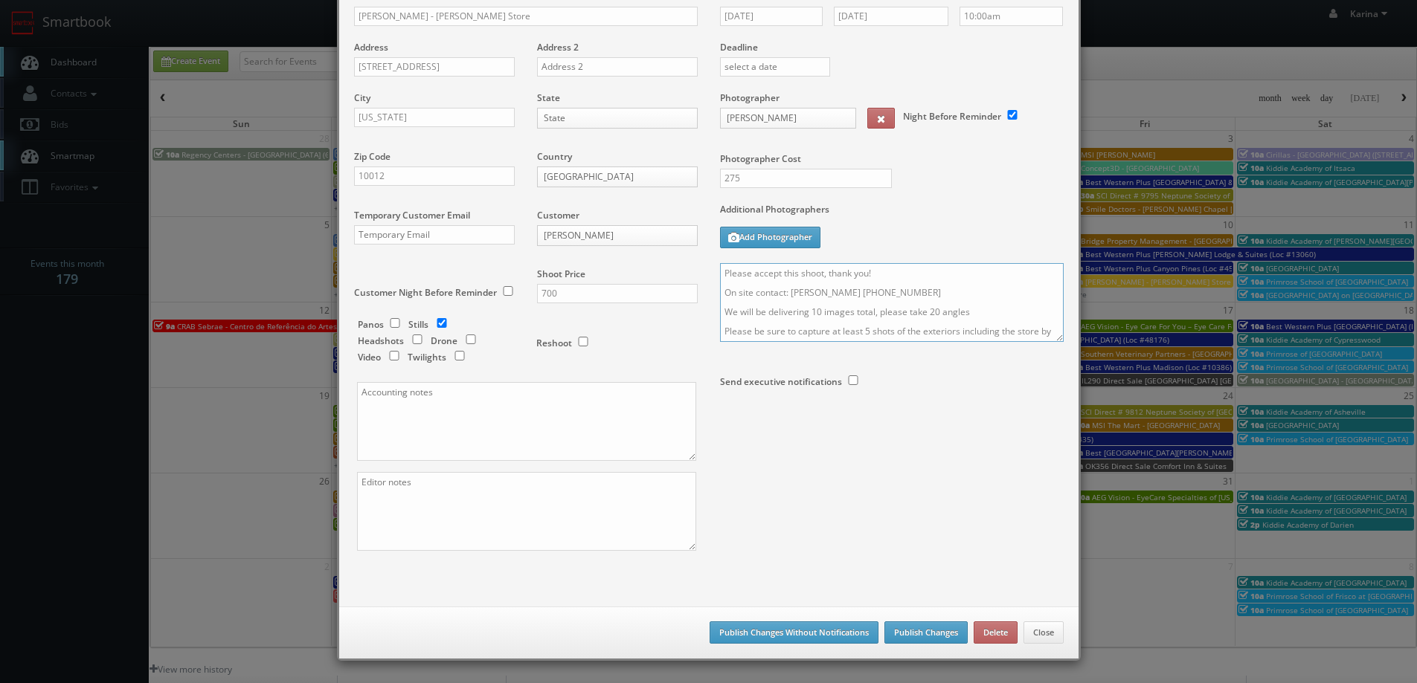
type textarea "Please accept this shoot, thank you! On site contact: Christina Farr 917-783-69…"
click at [923, 637] on button "Publish Changes" at bounding box center [925, 633] width 83 height 22
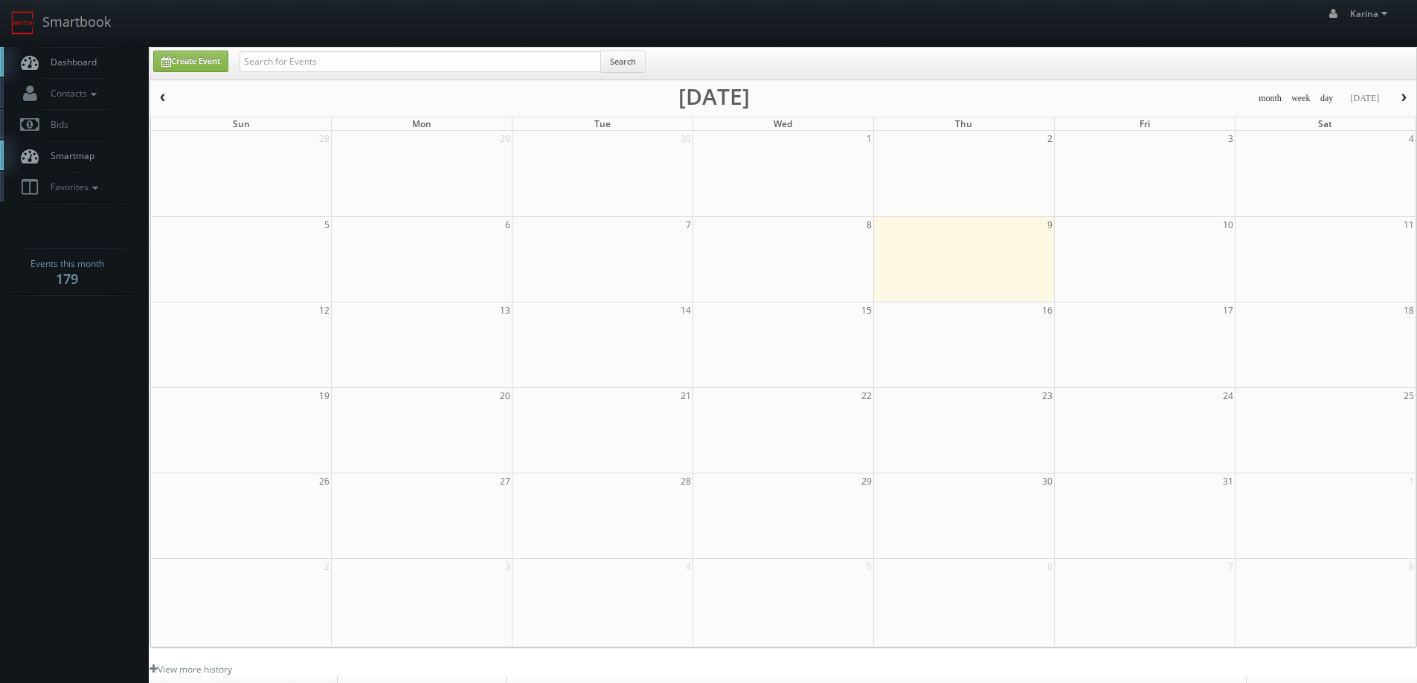
click at [77, 62] on span "Dashboard" at bounding box center [70, 62] width 54 height 13
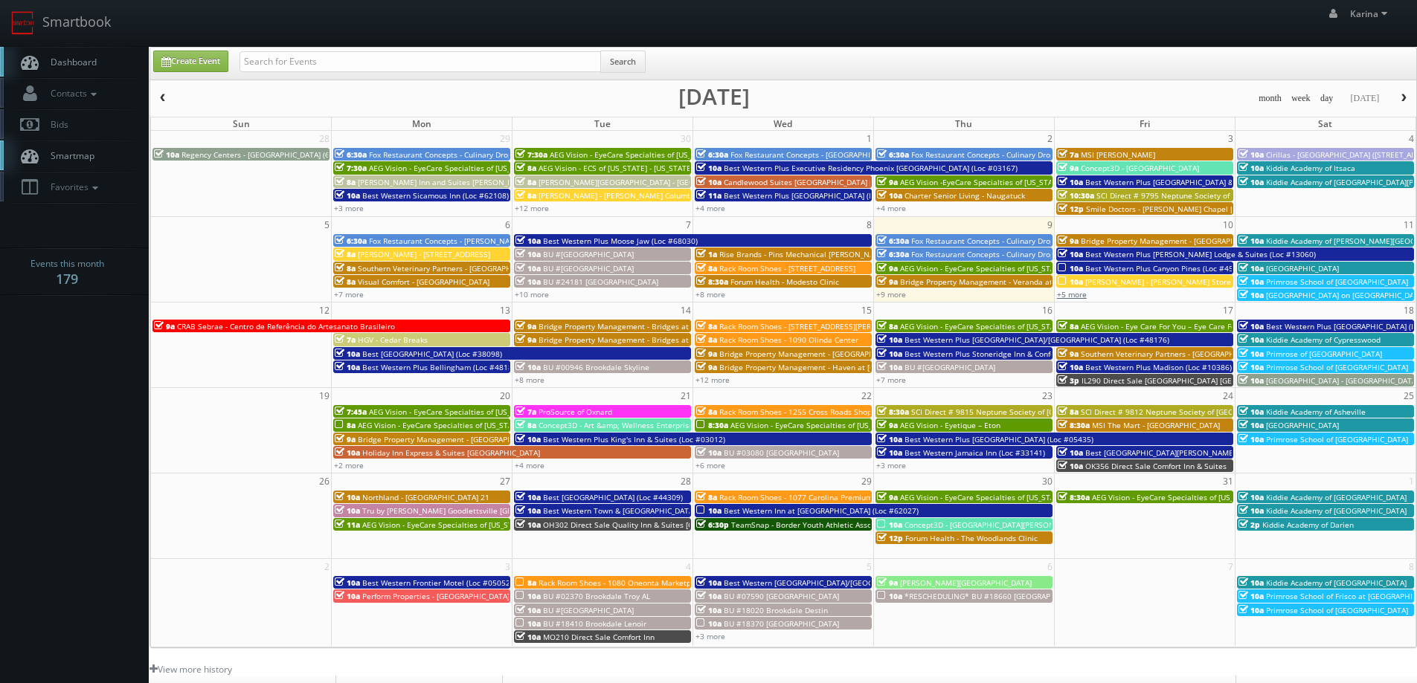
click at [1086, 292] on link "+5 more" at bounding box center [1072, 294] width 30 height 10
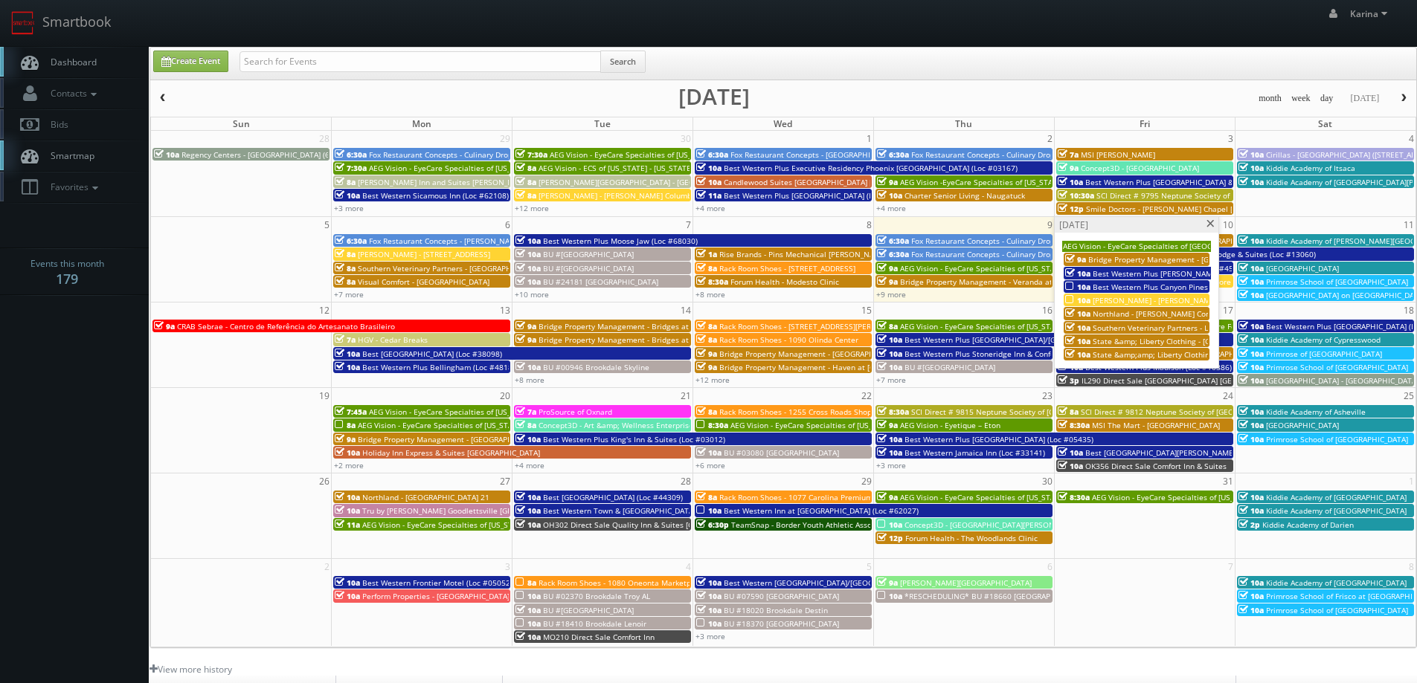
click at [1160, 285] on span "Best Western Plus Canyon Pines (Loc #45083)" at bounding box center [1174, 287] width 164 height 10
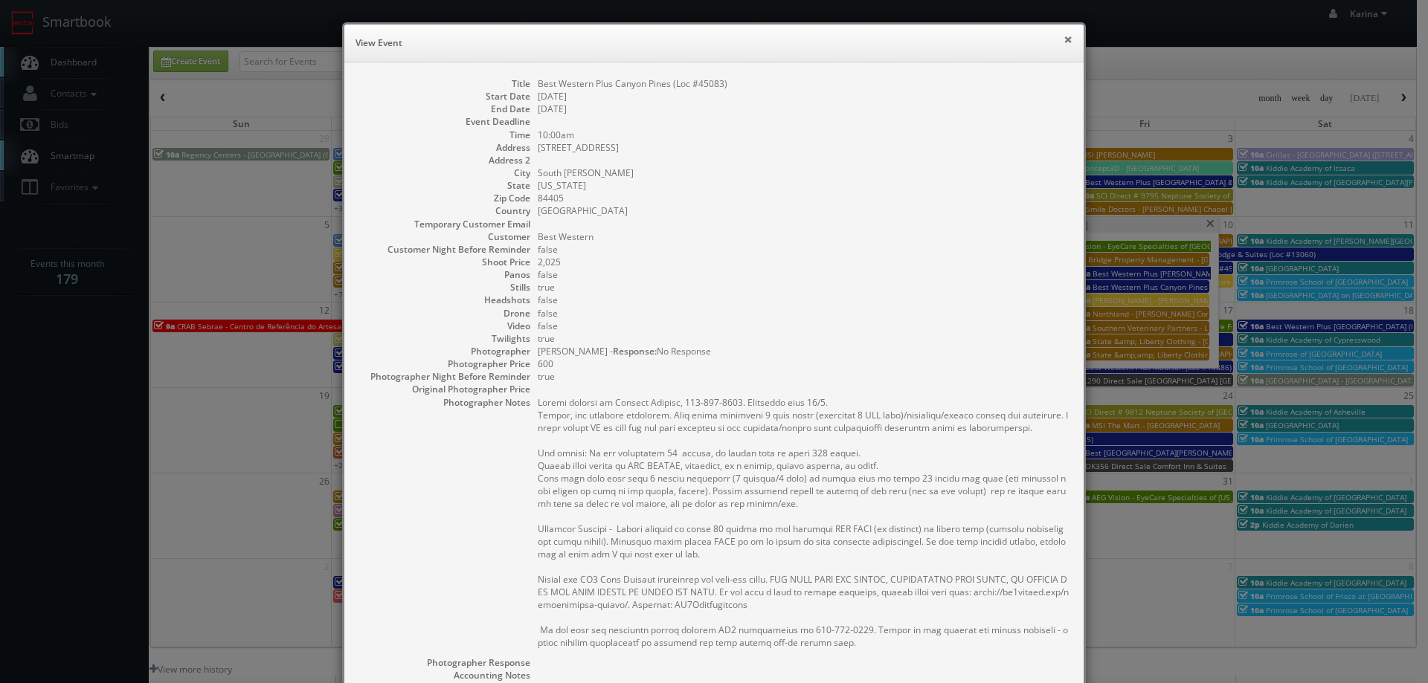
click at [1065, 42] on button "×" at bounding box center [1067, 39] width 9 height 10
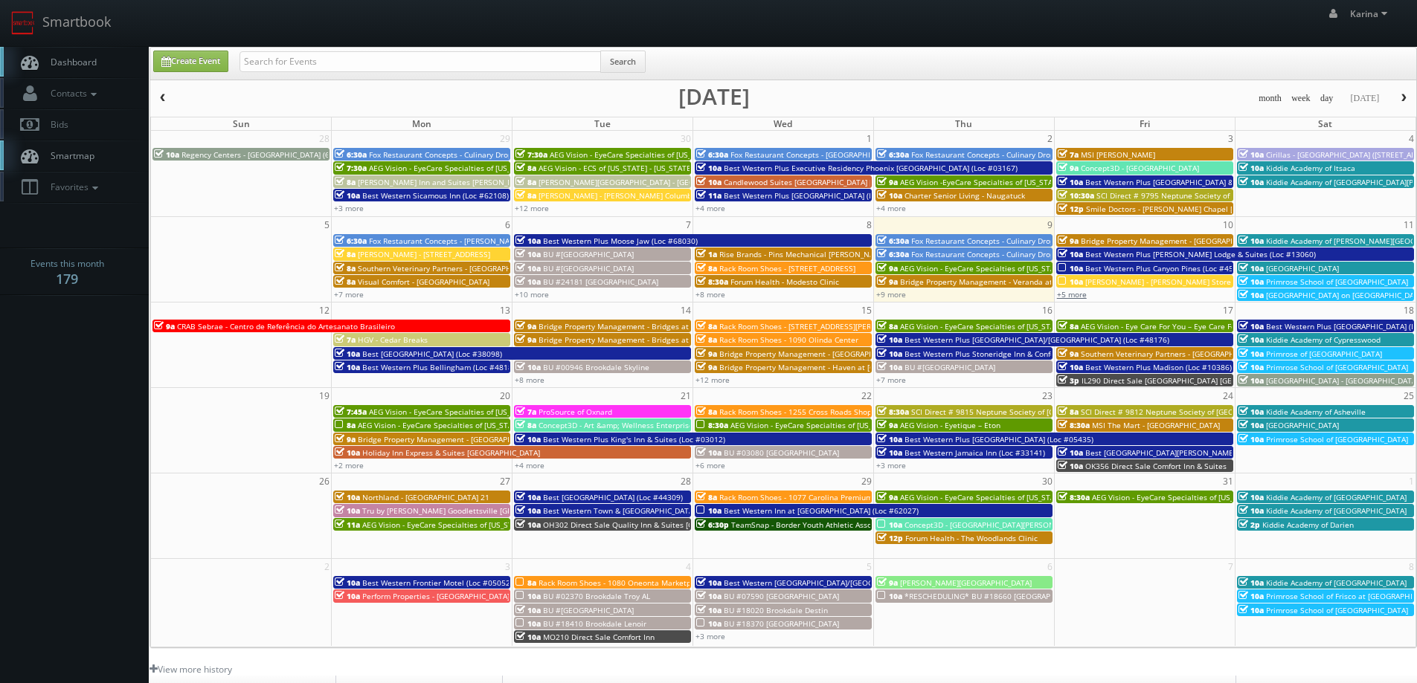
click at [1079, 291] on link "+5 more" at bounding box center [1072, 294] width 30 height 10
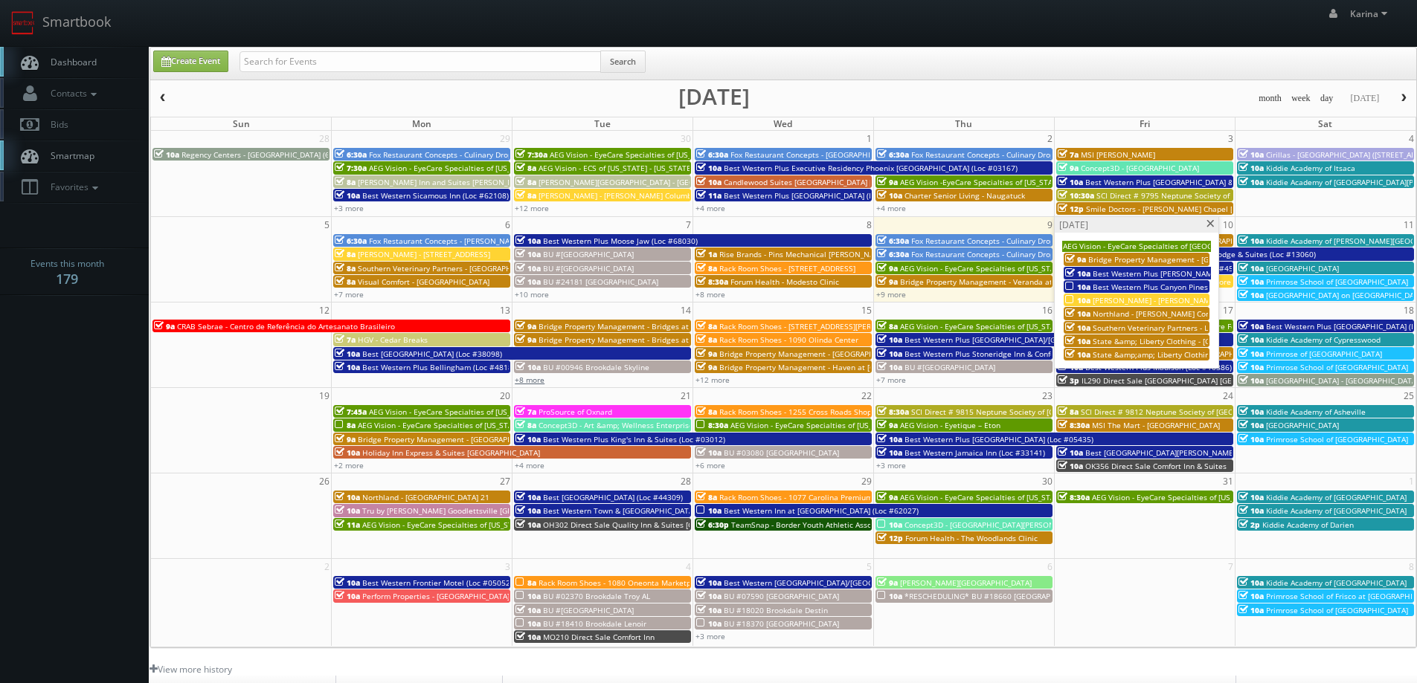
click at [542, 384] on link "+8 more" at bounding box center [530, 380] width 30 height 10
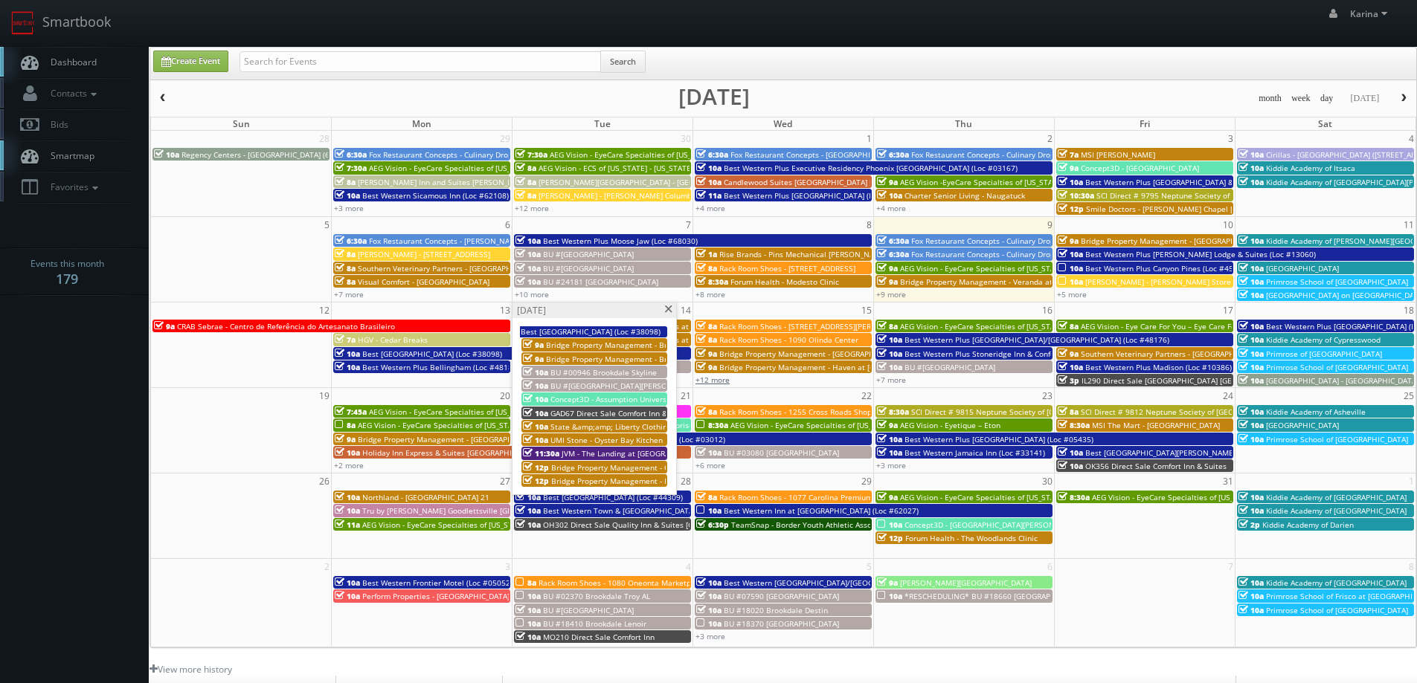
click at [711, 378] on link "+12 more" at bounding box center [712, 380] width 34 height 10
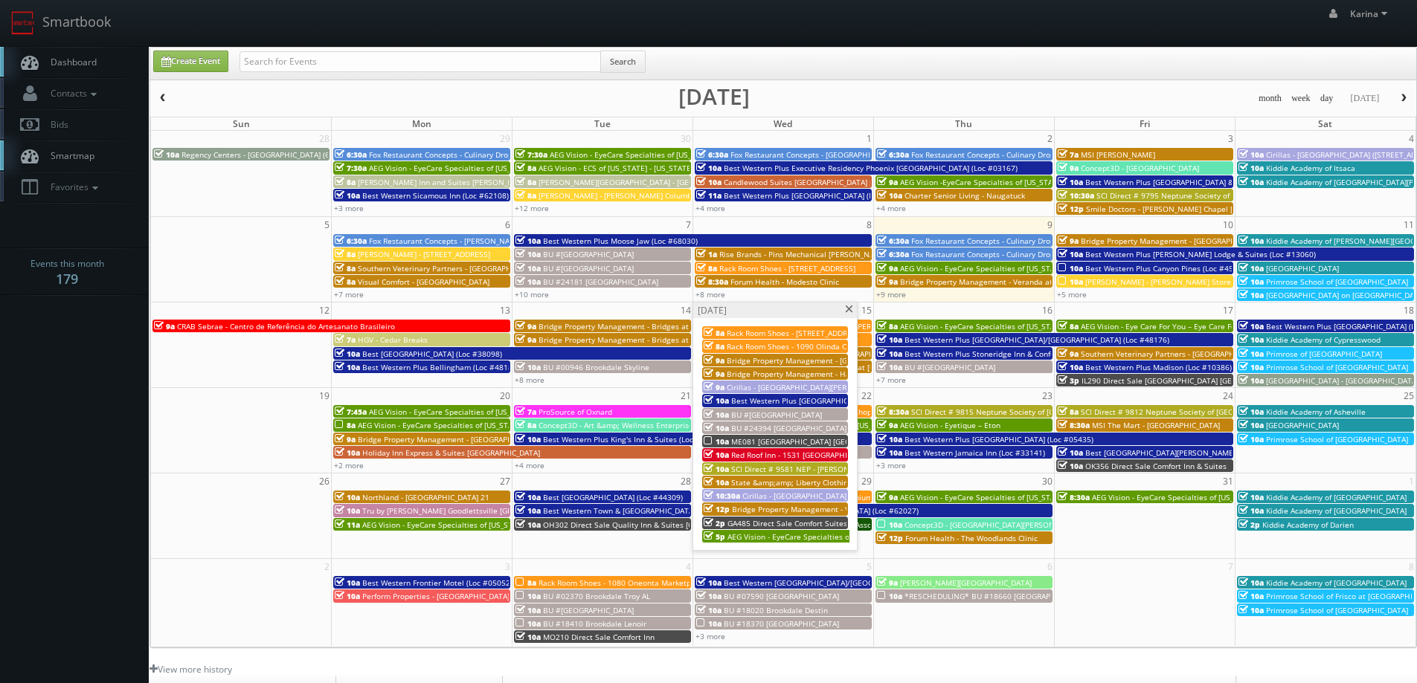
click at [779, 443] on span "ME081 [GEOGRAPHIC_DATA] [GEOGRAPHIC_DATA]" at bounding box center [818, 441] width 175 height 10
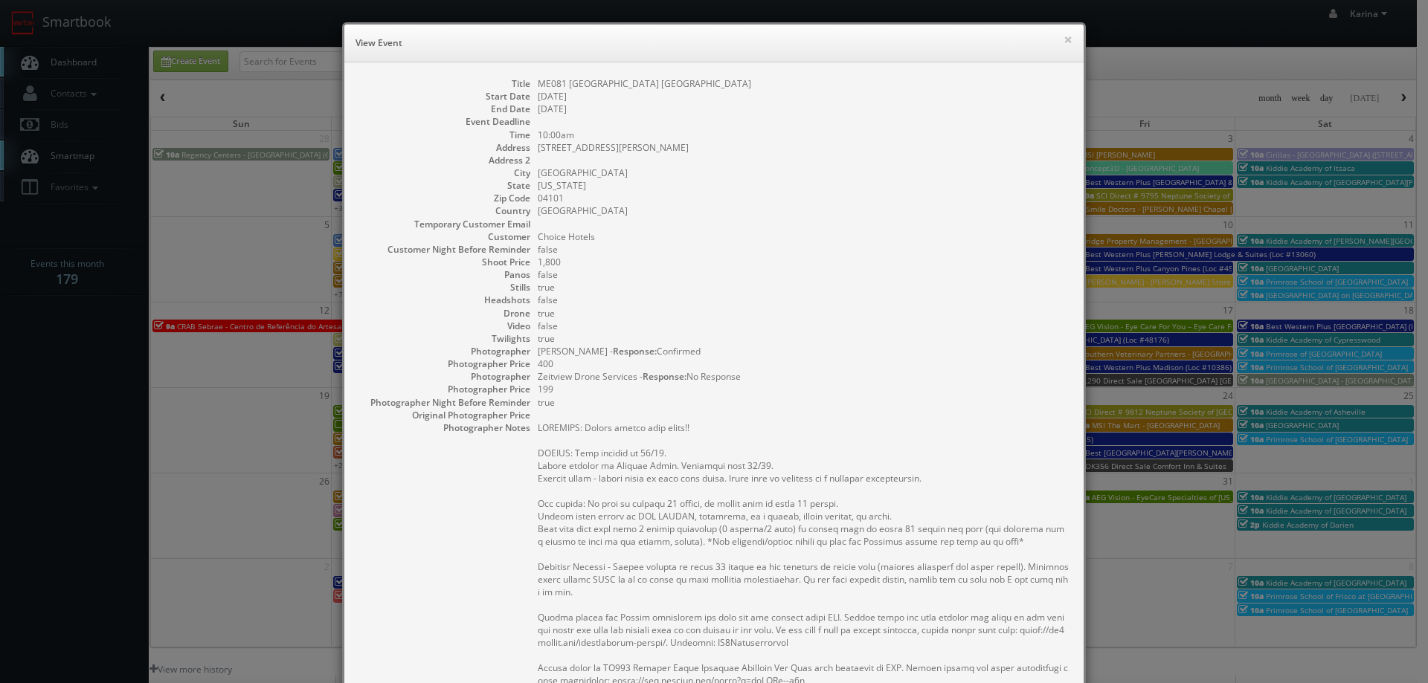
drag, startPoint x: 746, startPoint y: 78, endPoint x: 530, endPoint y: 86, distance: 215.8
click at [530, 86] on dl "Title ME081 Cambria Hotel Portland Downtown Old Port Start Date 10/15/2025 End …" at bounding box center [713, 626] width 709 height 1099
copy dd "ME081 [GEOGRAPHIC_DATA] [GEOGRAPHIC_DATA]"
click at [1066, 36] on button "×" at bounding box center [1067, 39] width 9 height 10
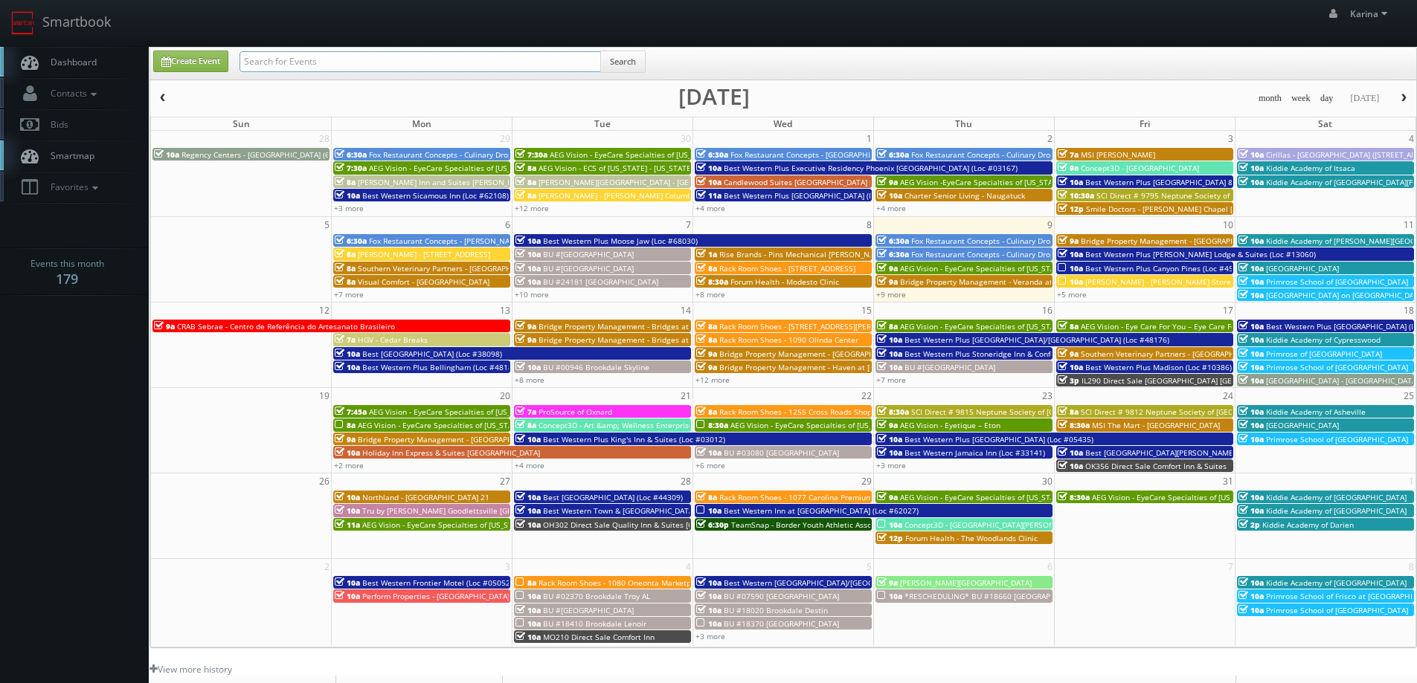
paste input "ME081 [GEOGRAPHIC_DATA] [GEOGRAPHIC_DATA]"
type input "ME081 [GEOGRAPHIC_DATA] [GEOGRAPHIC_DATA]"
click at [627, 63] on button "Search" at bounding box center [622, 62] width 45 height 22
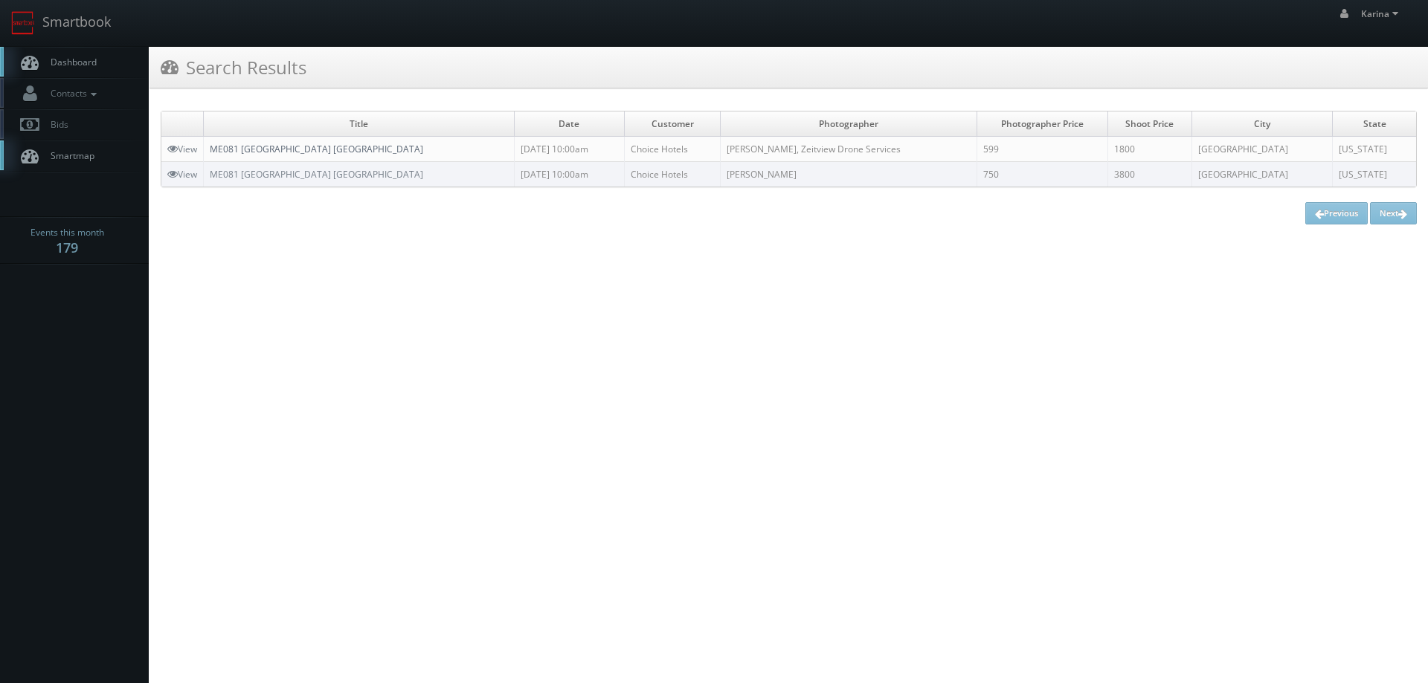
click at [353, 146] on link "ME081 [GEOGRAPHIC_DATA] [GEOGRAPHIC_DATA]" at bounding box center [316, 149] width 213 height 13
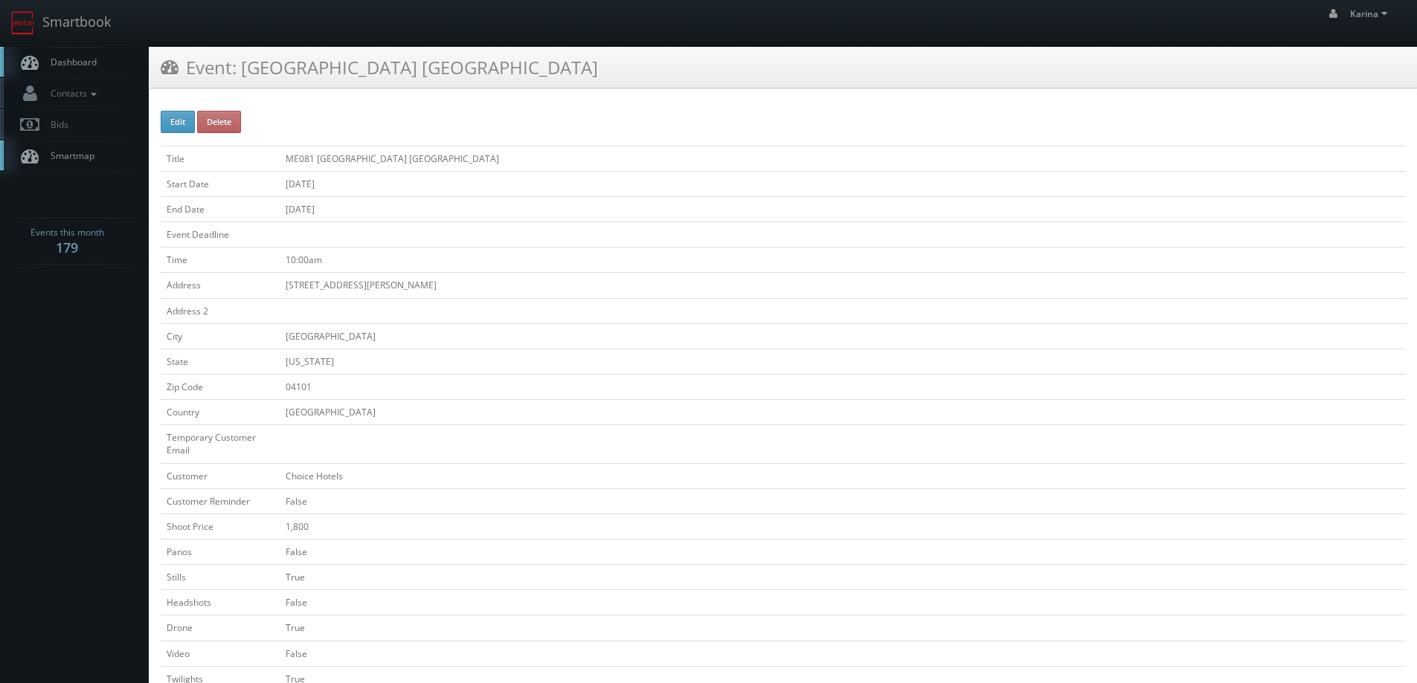
scroll to position [223, 0]
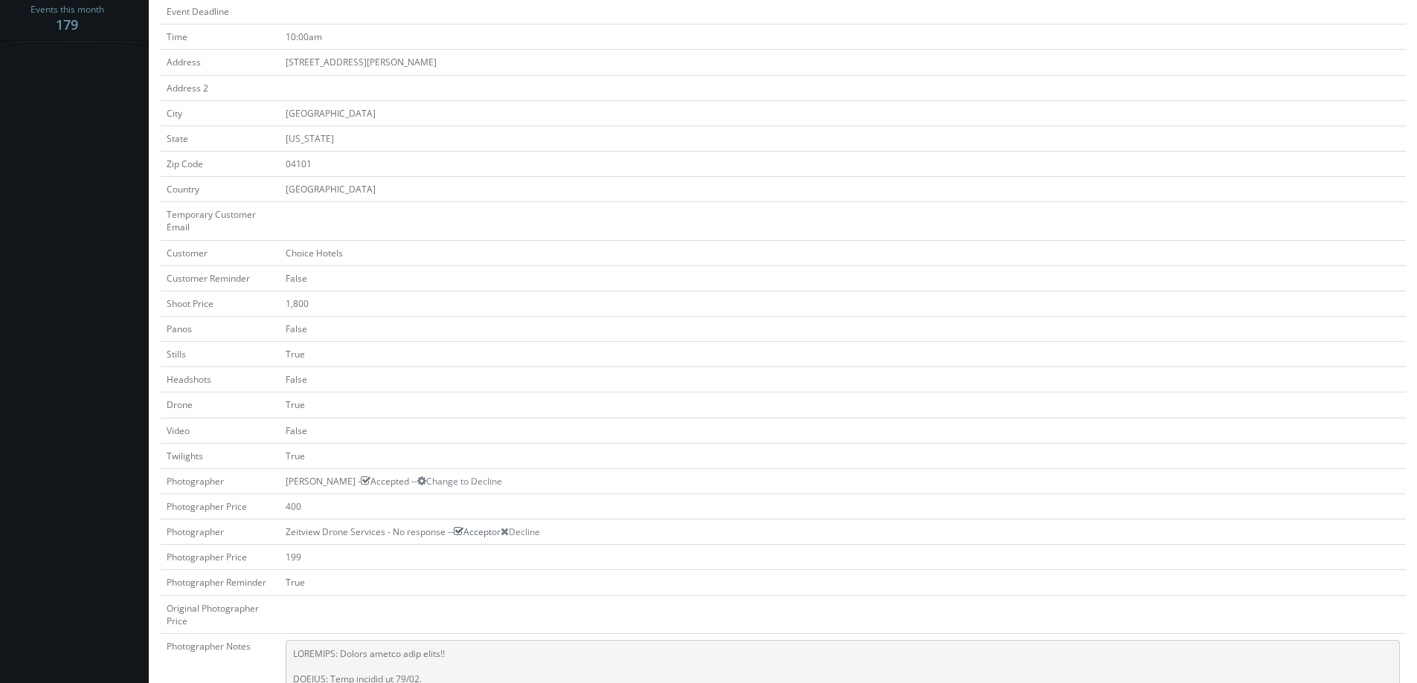
click at [460, 533] on icon at bounding box center [459, 531] width 10 height 10
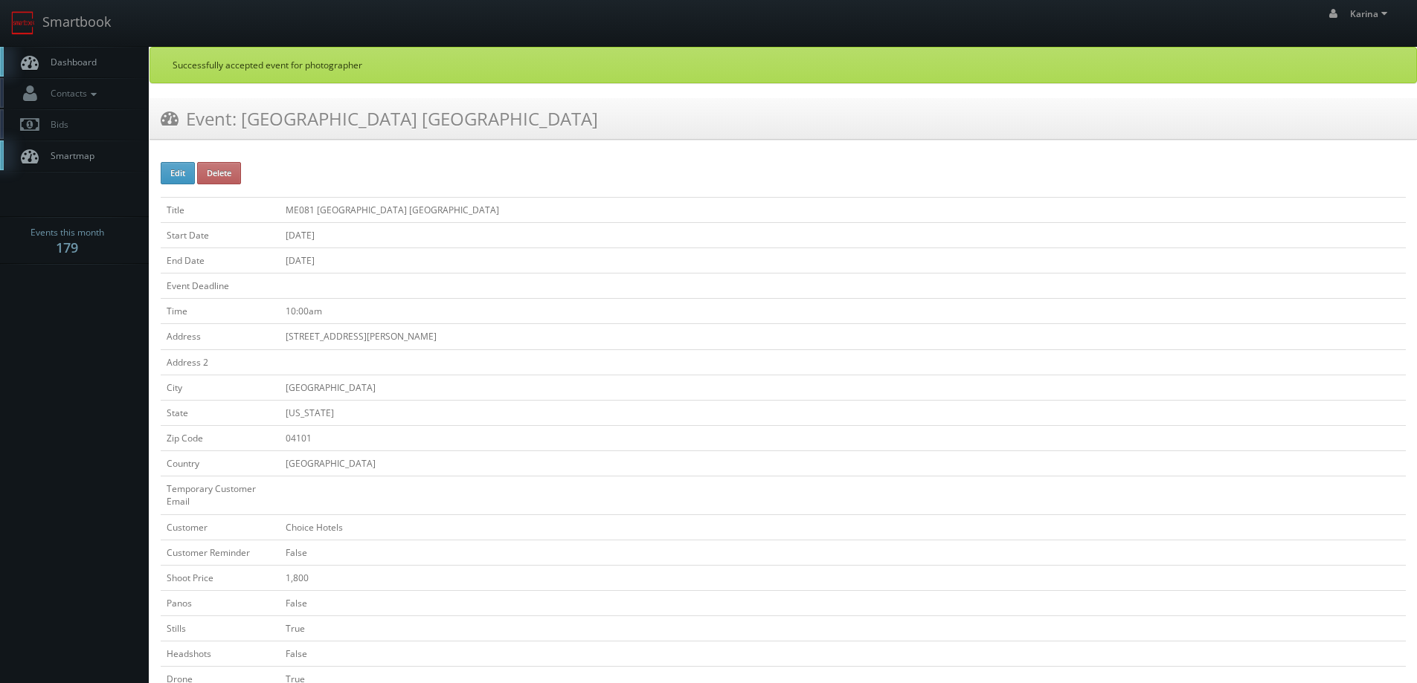
click at [79, 60] on span "Dashboard" at bounding box center [70, 62] width 54 height 13
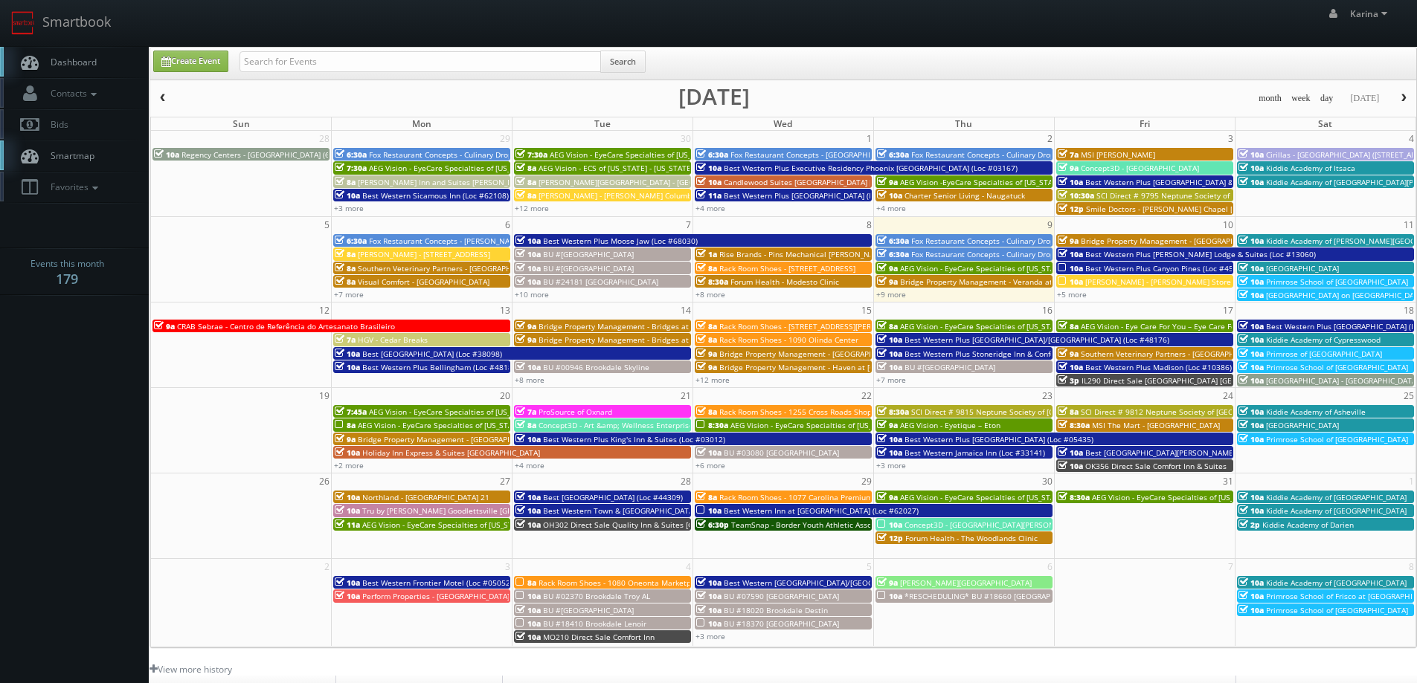
click at [1307, 295] on span "[GEOGRAPHIC_DATA] on [GEOGRAPHIC_DATA] - Nocatee" at bounding box center [1364, 295] width 196 height 10
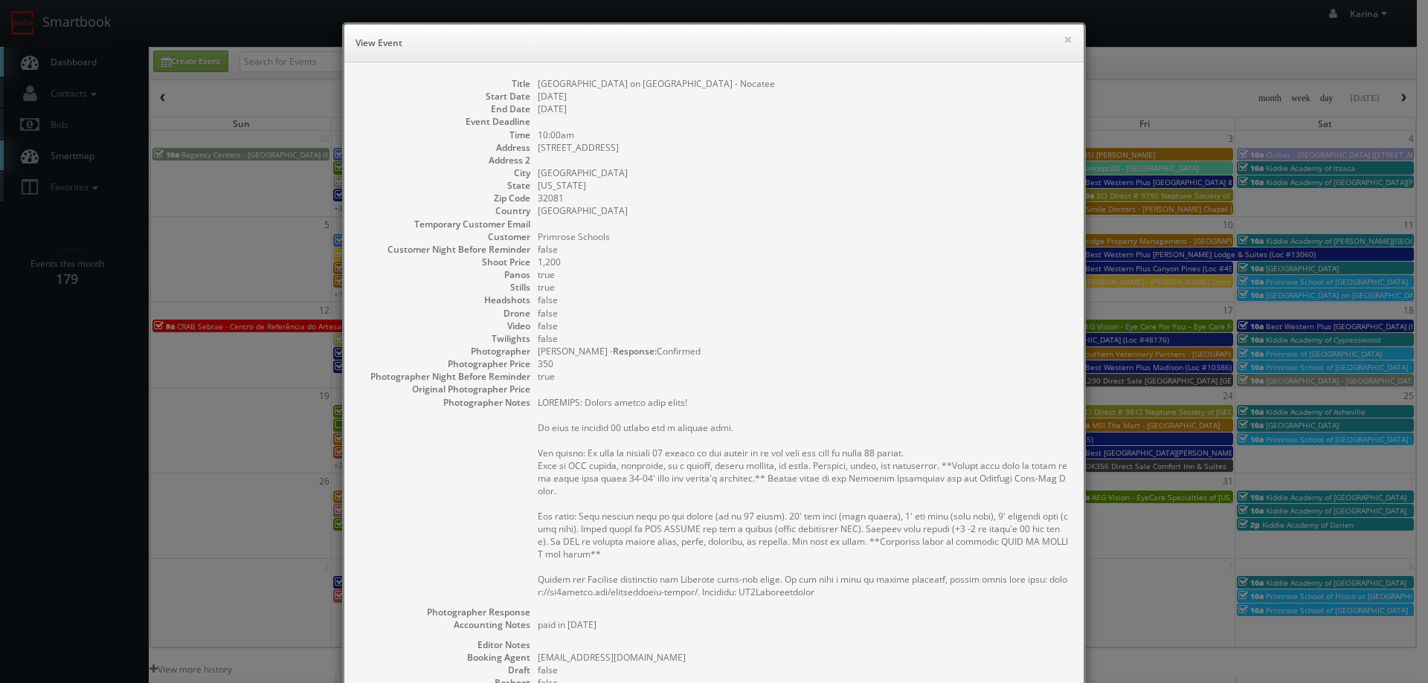
click at [1055, 39] on h6 "View Event" at bounding box center [713, 43] width 717 height 15
click at [1057, 39] on h6 "View Event" at bounding box center [713, 43] width 717 height 15
click at [1063, 39] on button "×" at bounding box center [1067, 39] width 9 height 10
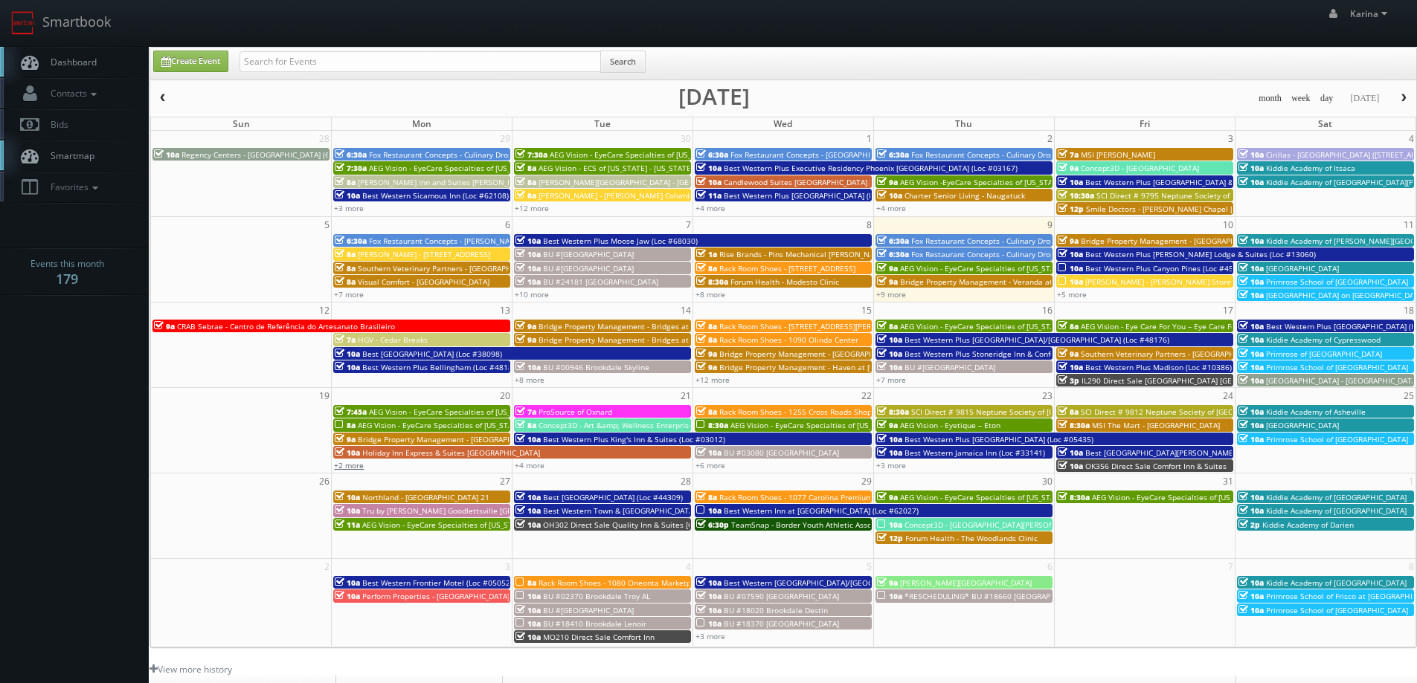
click at [352, 462] on link "+2 more" at bounding box center [349, 465] width 30 height 10
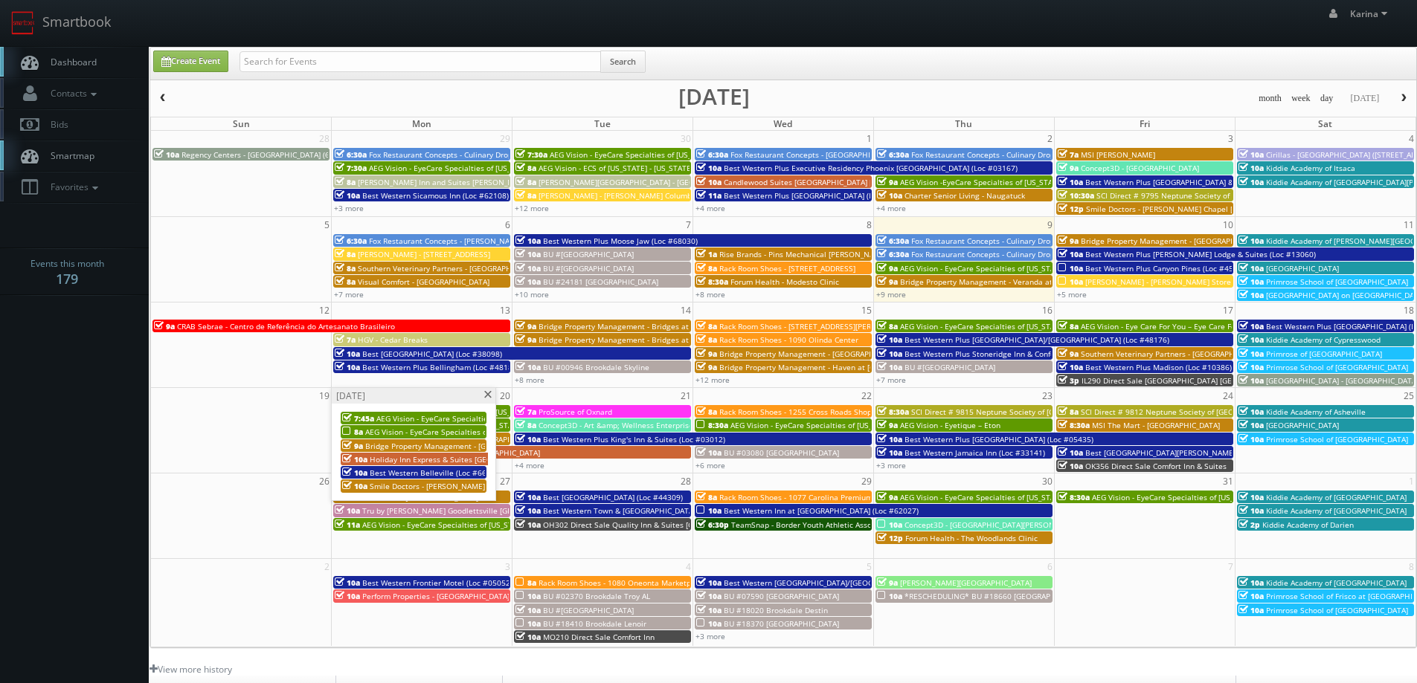
click at [65, 54] on link "Dashboard" at bounding box center [74, 62] width 149 height 30
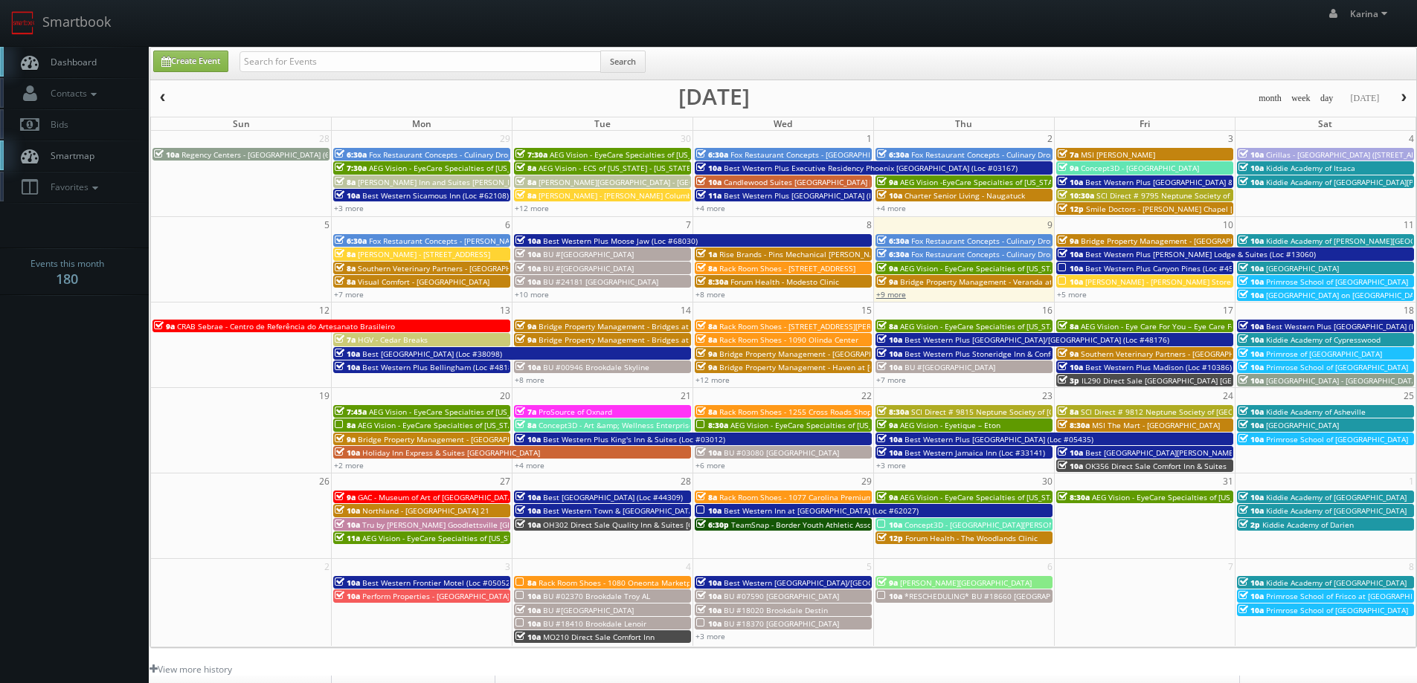
click at [890, 298] on link "+9 more" at bounding box center [891, 294] width 30 height 10
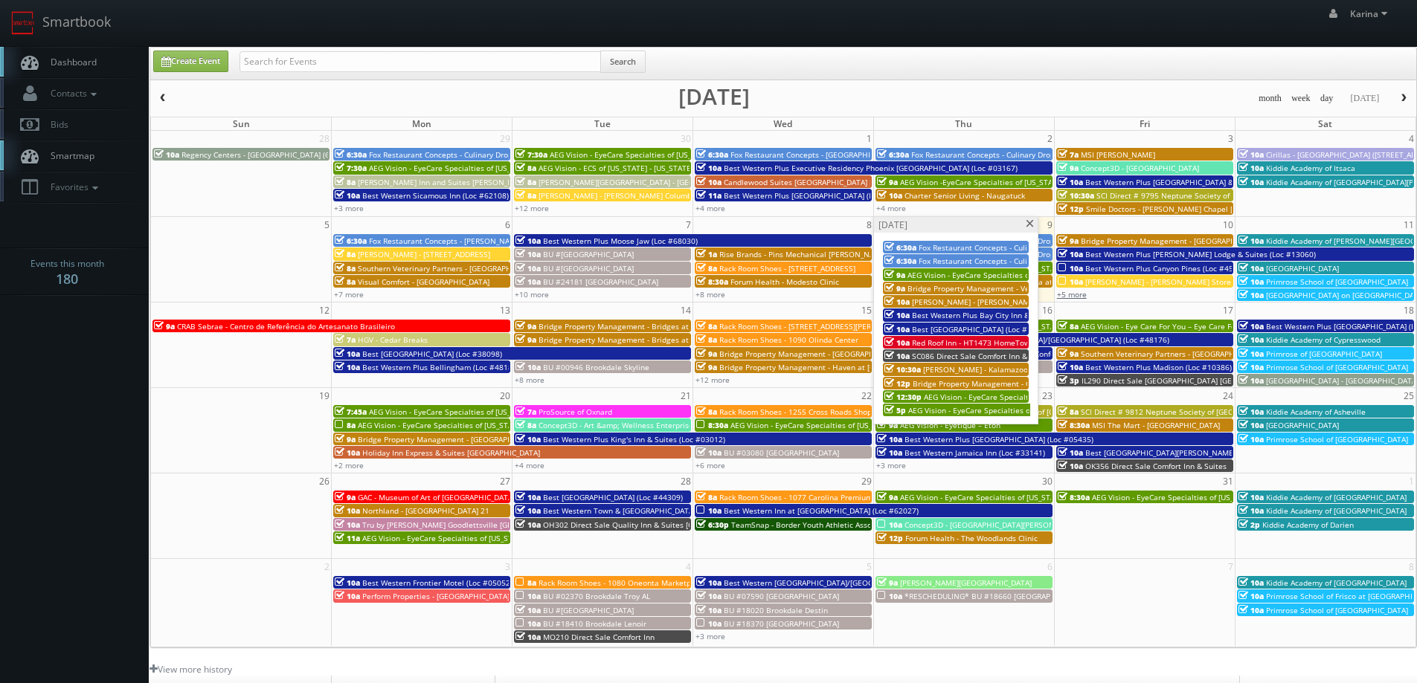
click at [1079, 295] on link "+5 more" at bounding box center [1072, 294] width 30 height 10
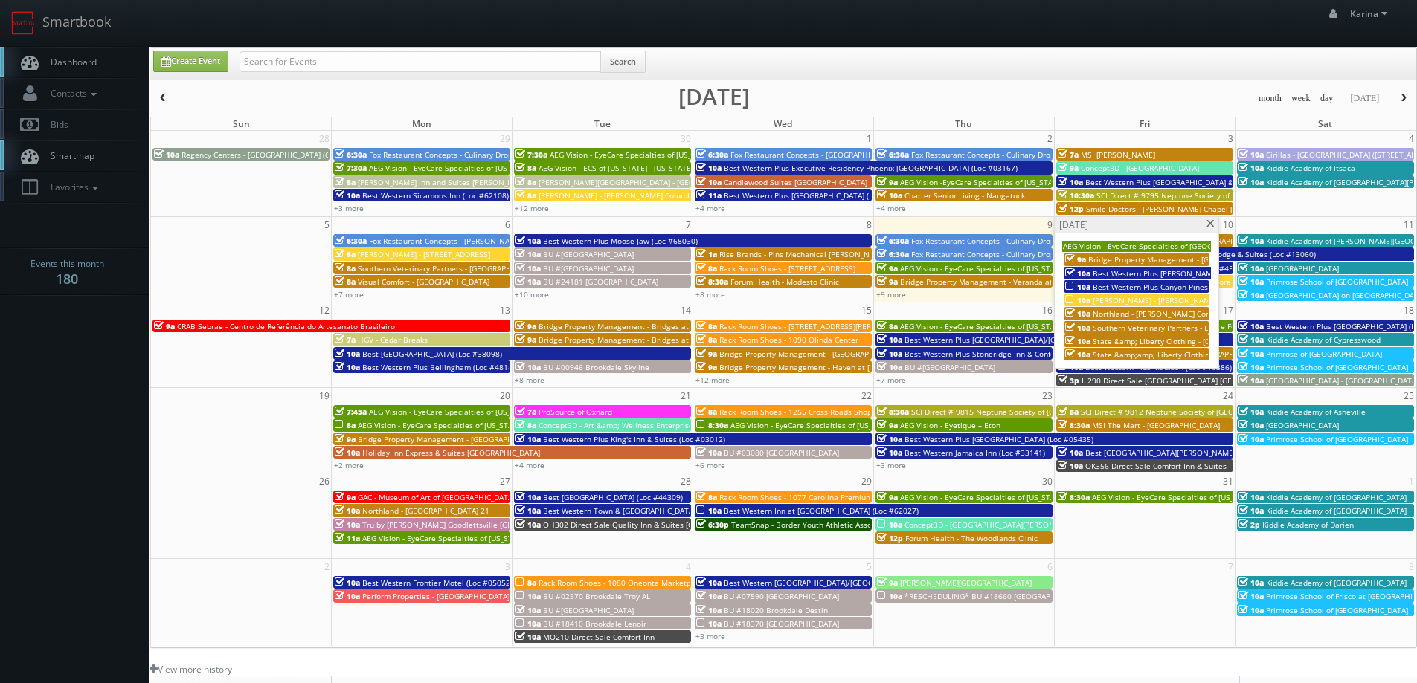
click at [1208, 225] on span at bounding box center [1210, 224] width 10 height 8
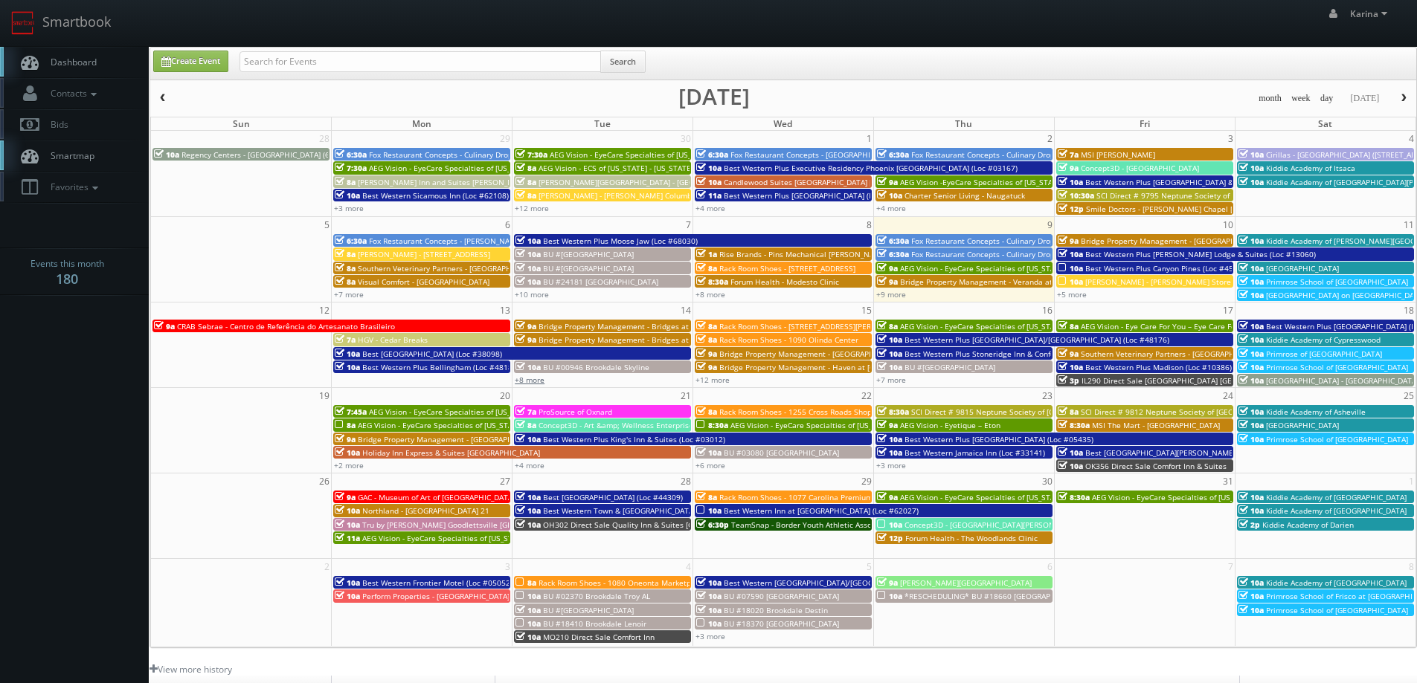
click at [539, 383] on link "+8 more" at bounding box center [530, 380] width 30 height 10
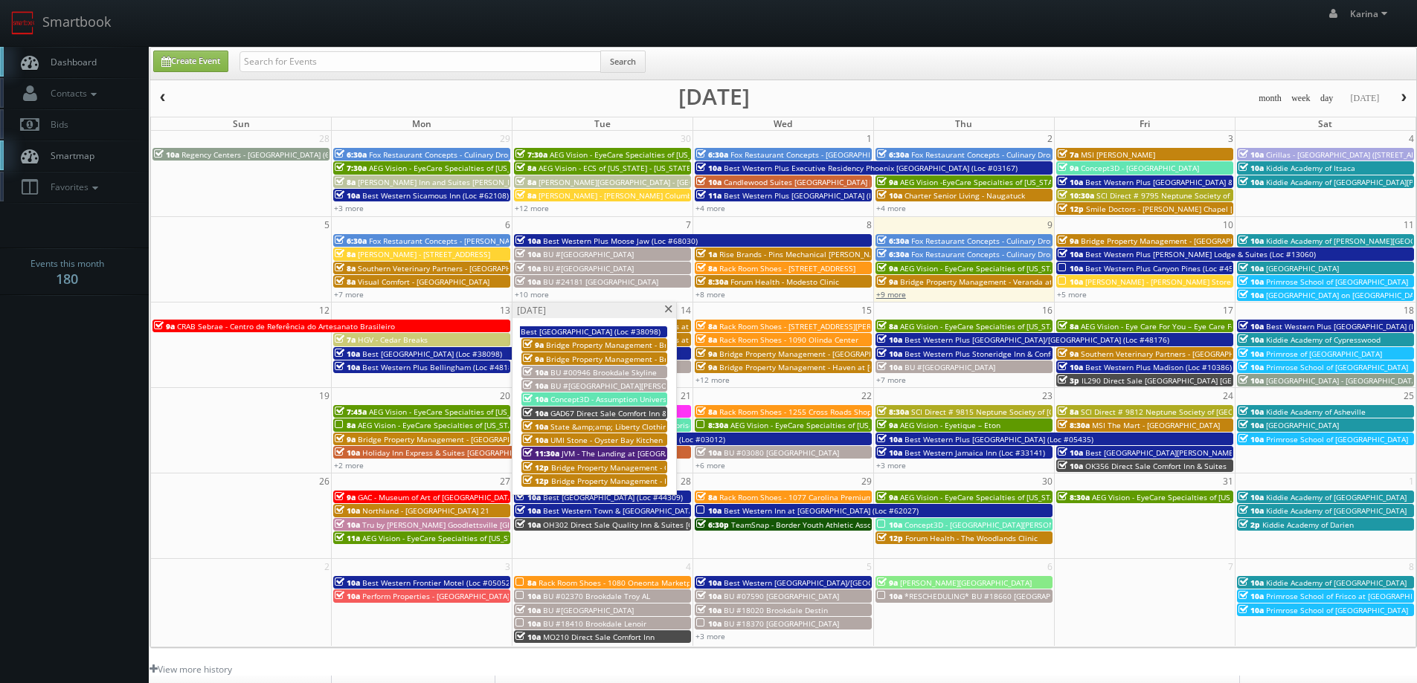
click at [891, 297] on link "+9 more" at bounding box center [891, 294] width 30 height 10
